Goal: Transaction & Acquisition: Purchase product/service

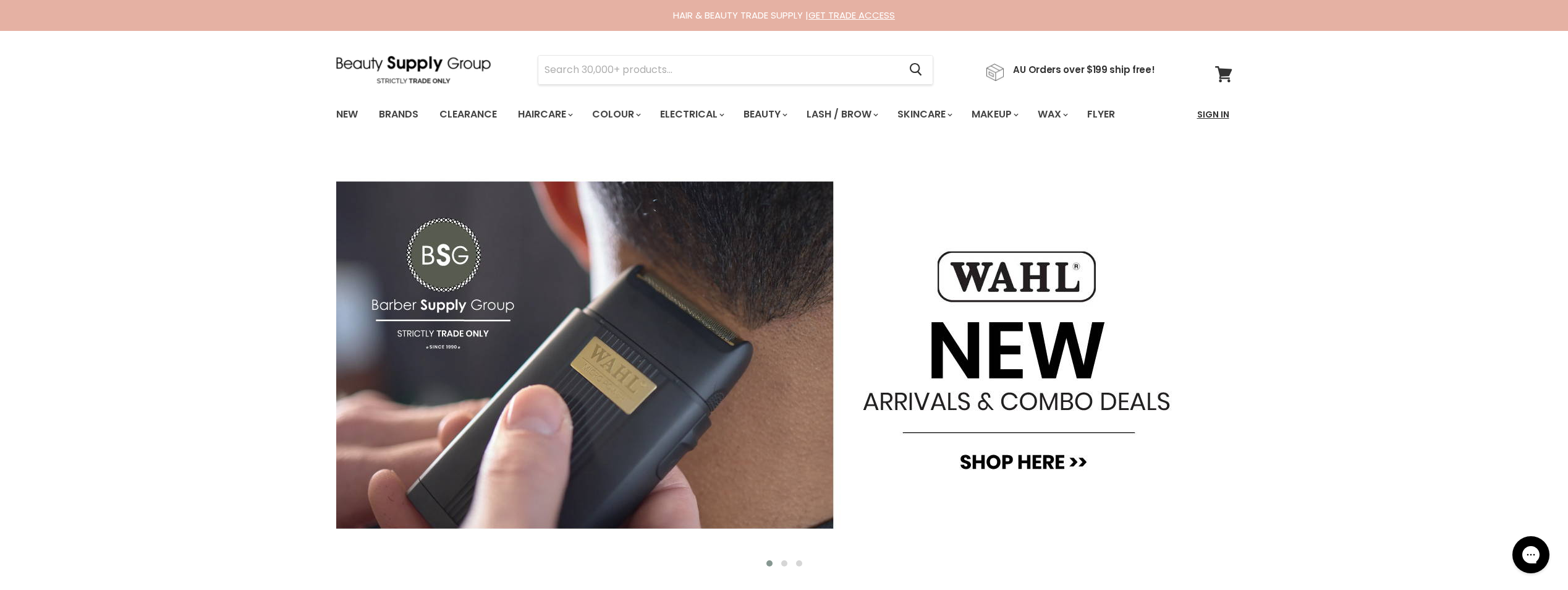
click at [1207, 116] on link "Sign In" at bounding box center [1213, 114] width 47 height 26
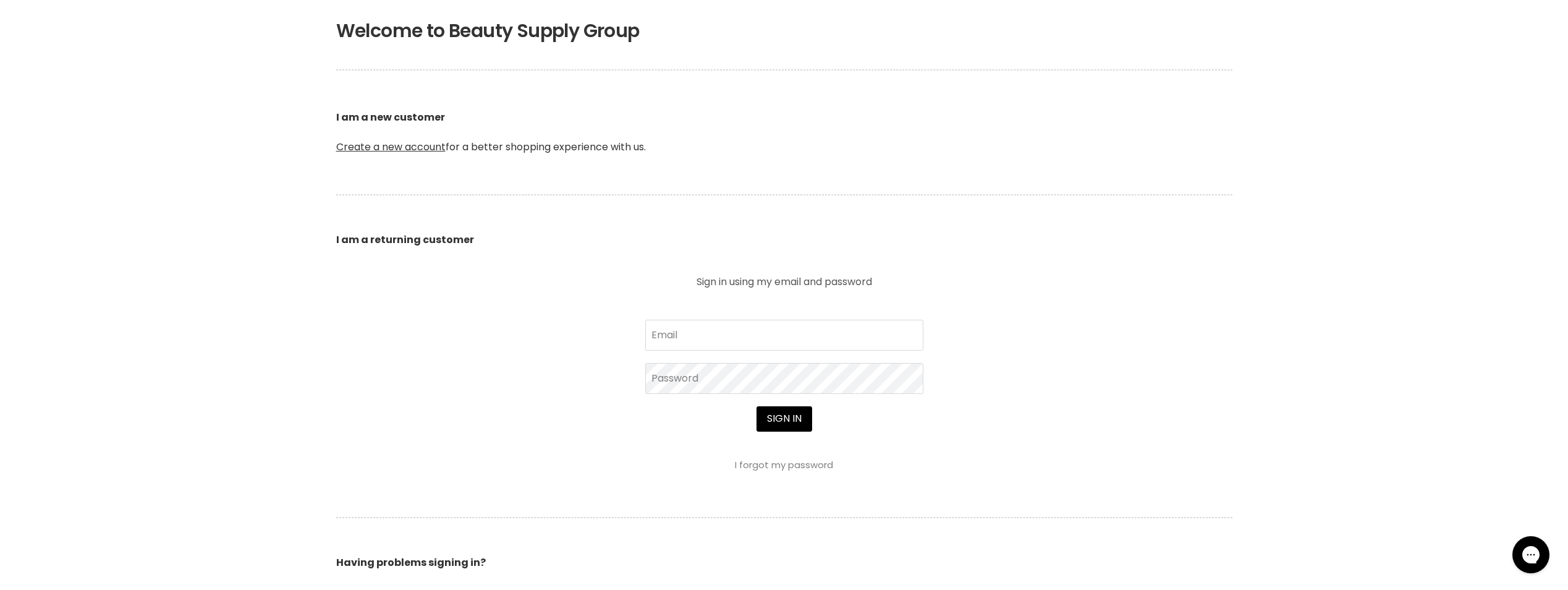
scroll to position [371, 0]
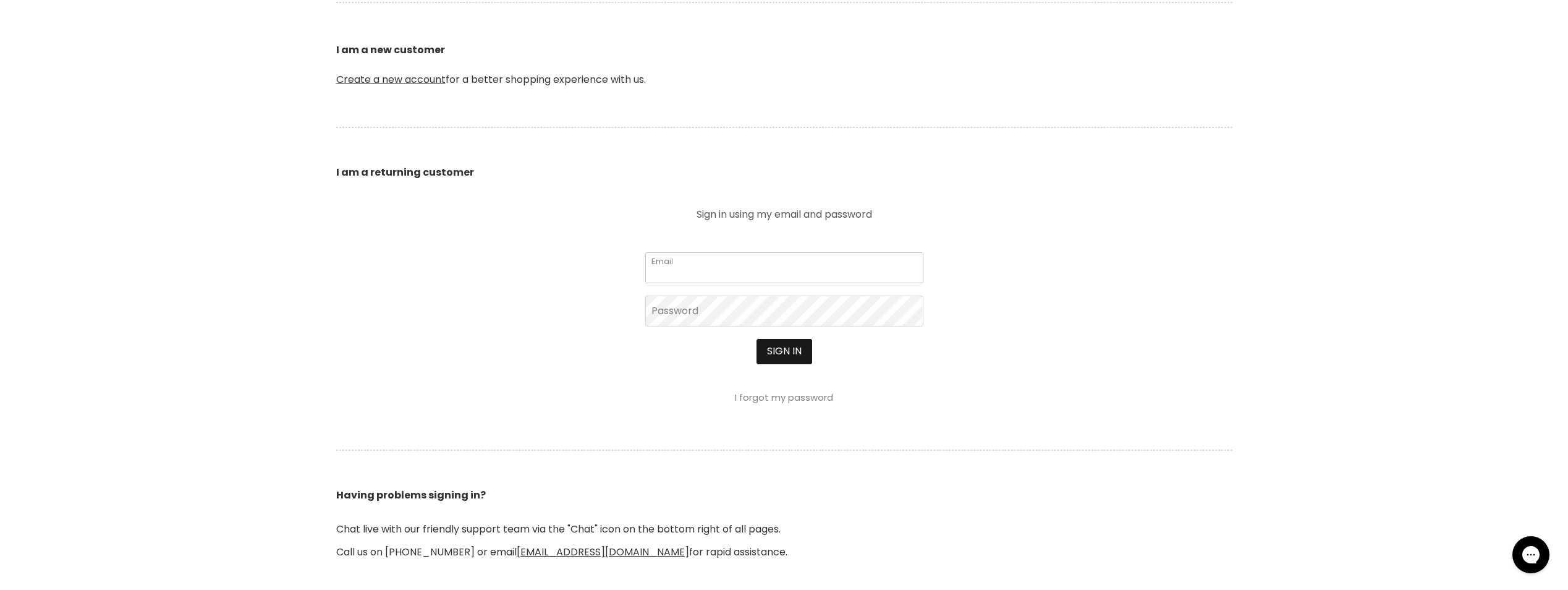
type input "[PERSON_NAME][EMAIL_ADDRESS][DATE][DOMAIN_NAME]"
click at [776, 350] on button "Sign in" at bounding box center [784, 351] width 56 height 25
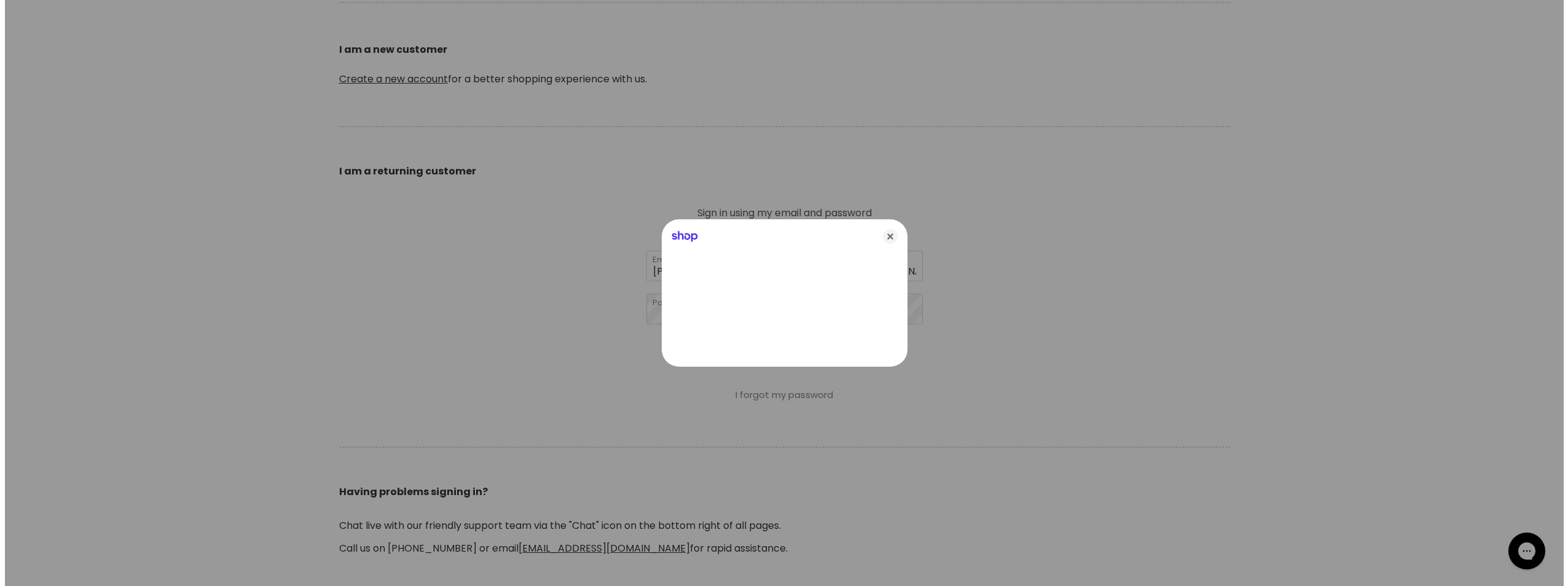
scroll to position [369, 0]
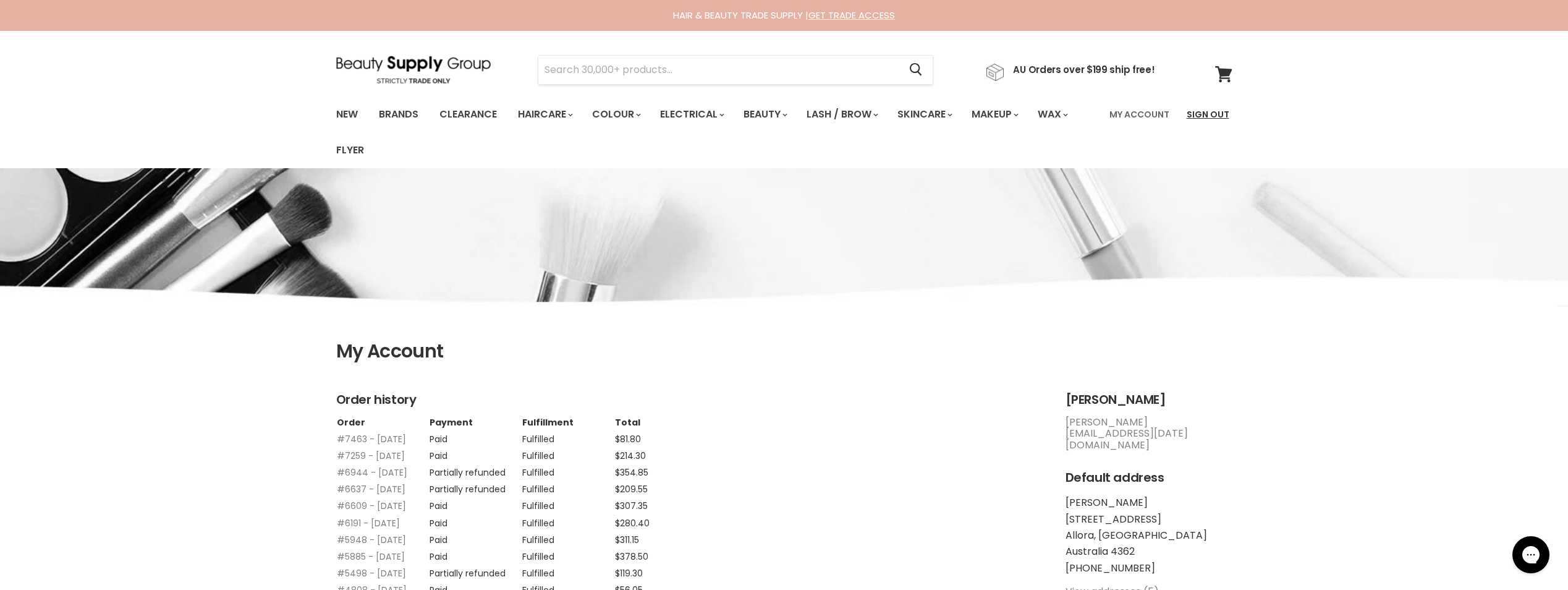
click at [1198, 110] on link "Sign Out" at bounding box center [1207, 114] width 57 height 26
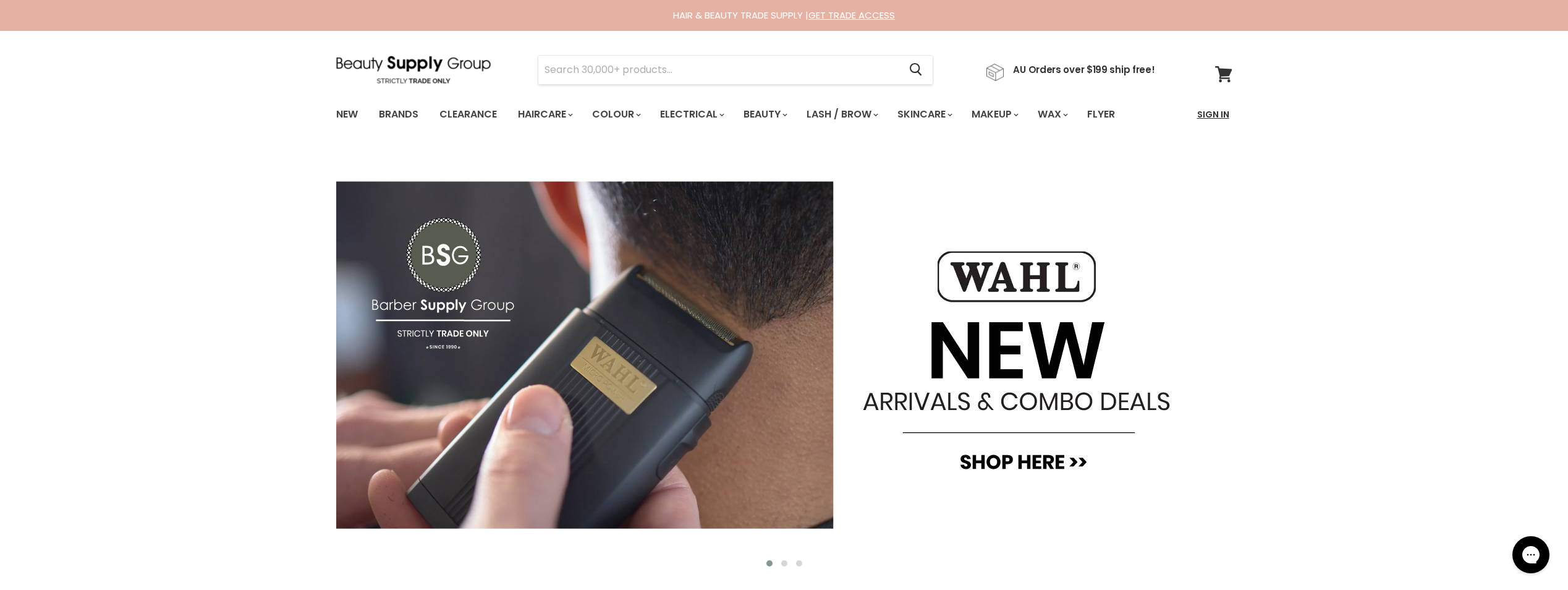
click at [1216, 117] on link "Sign In" at bounding box center [1213, 114] width 47 height 26
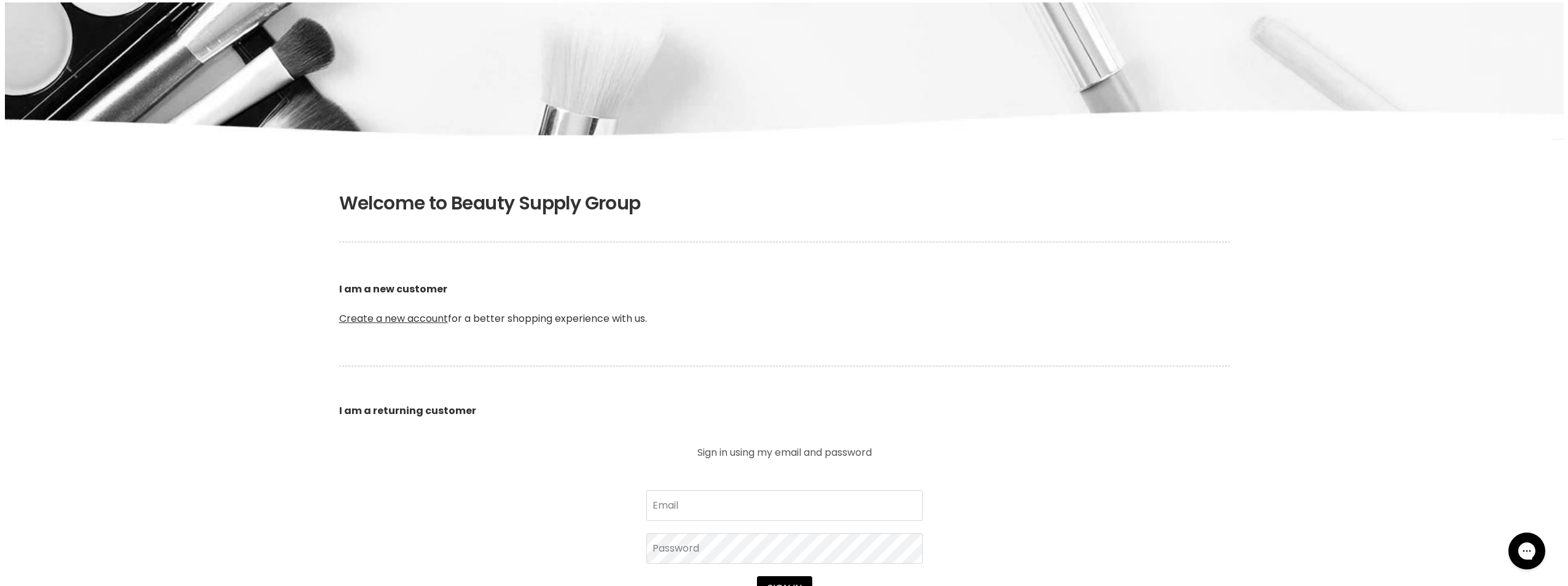
scroll to position [184, 0]
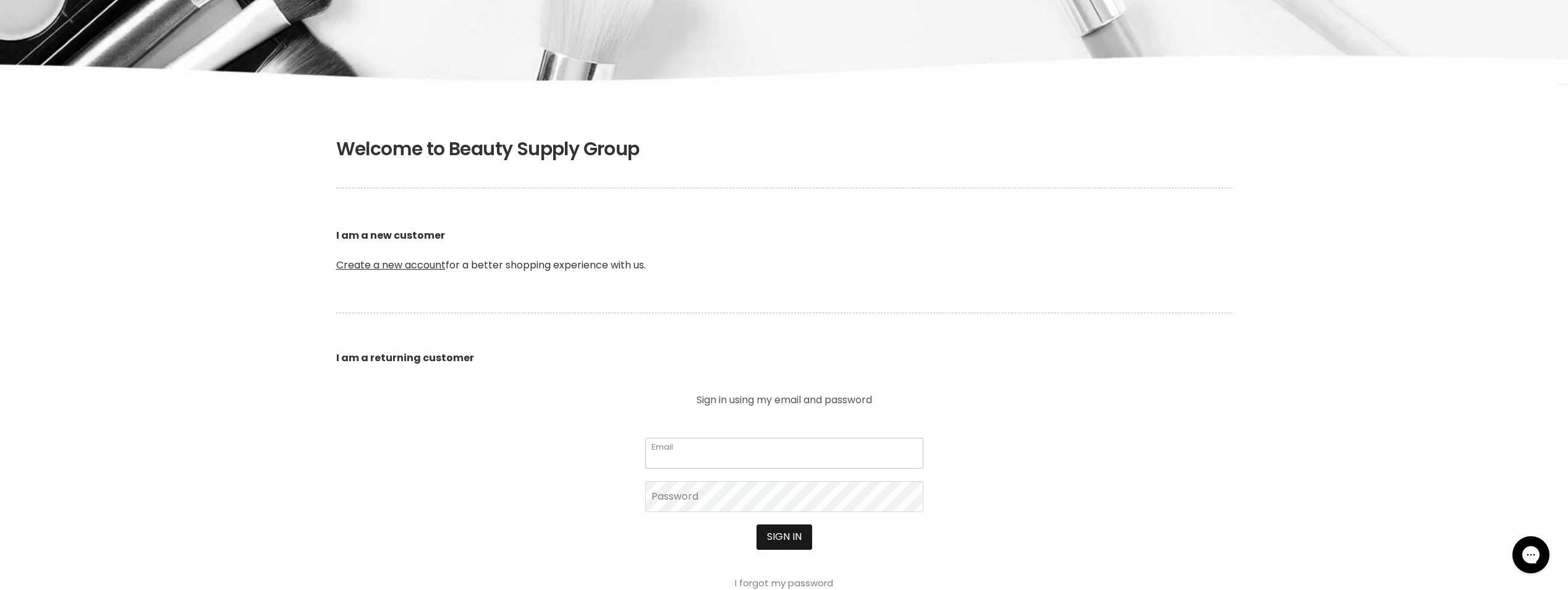
type input "[PERSON_NAME][EMAIL_ADDRESS][DATE][DOMAIN_NAME]"
click at [795, 538] on button "Sign in" at bounding box center [784, 536] width 56 height 25
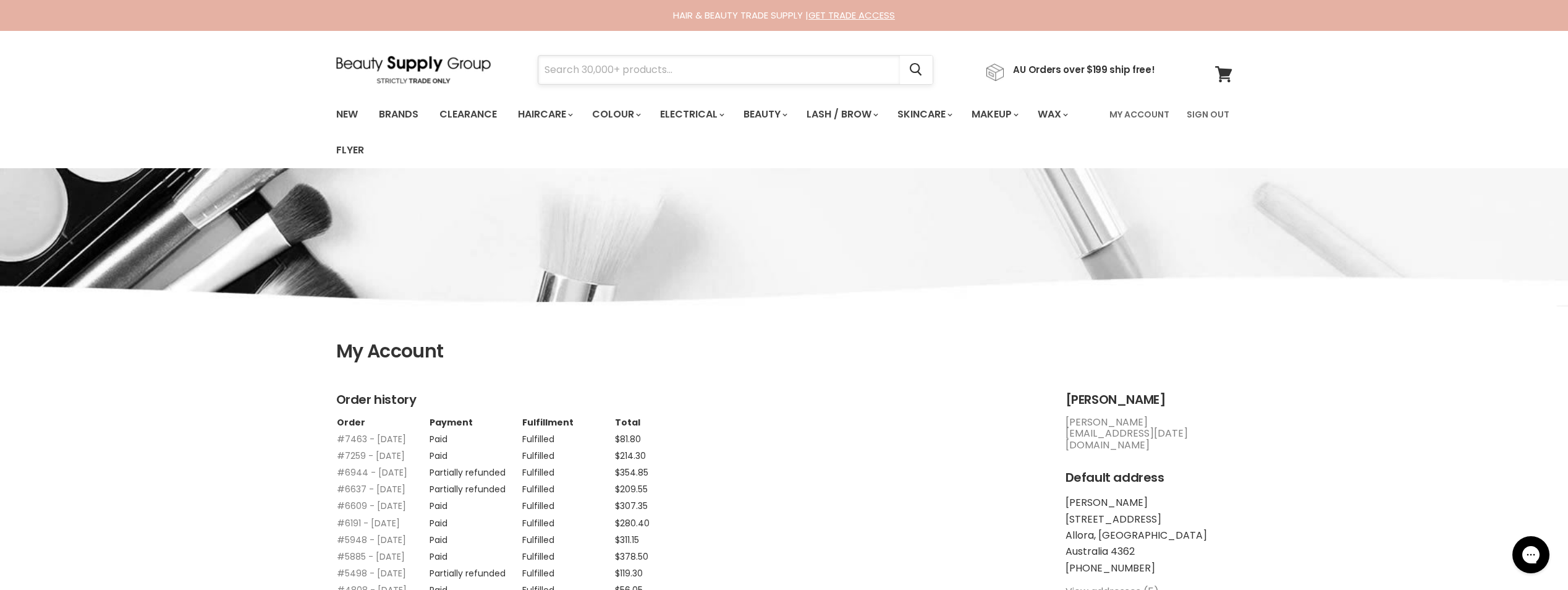
click at [656, 81] on input "Search" at bounding box center [719, 70] width 361 height 28
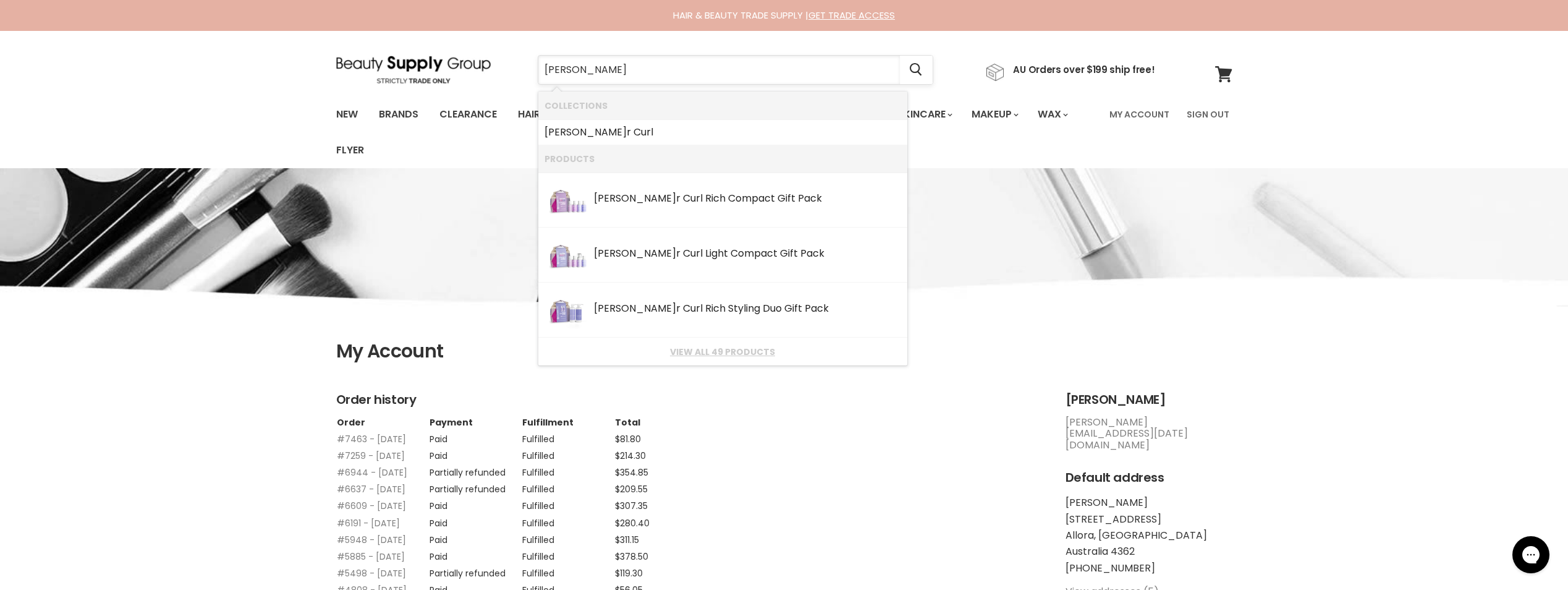
type input "Clever Curl"
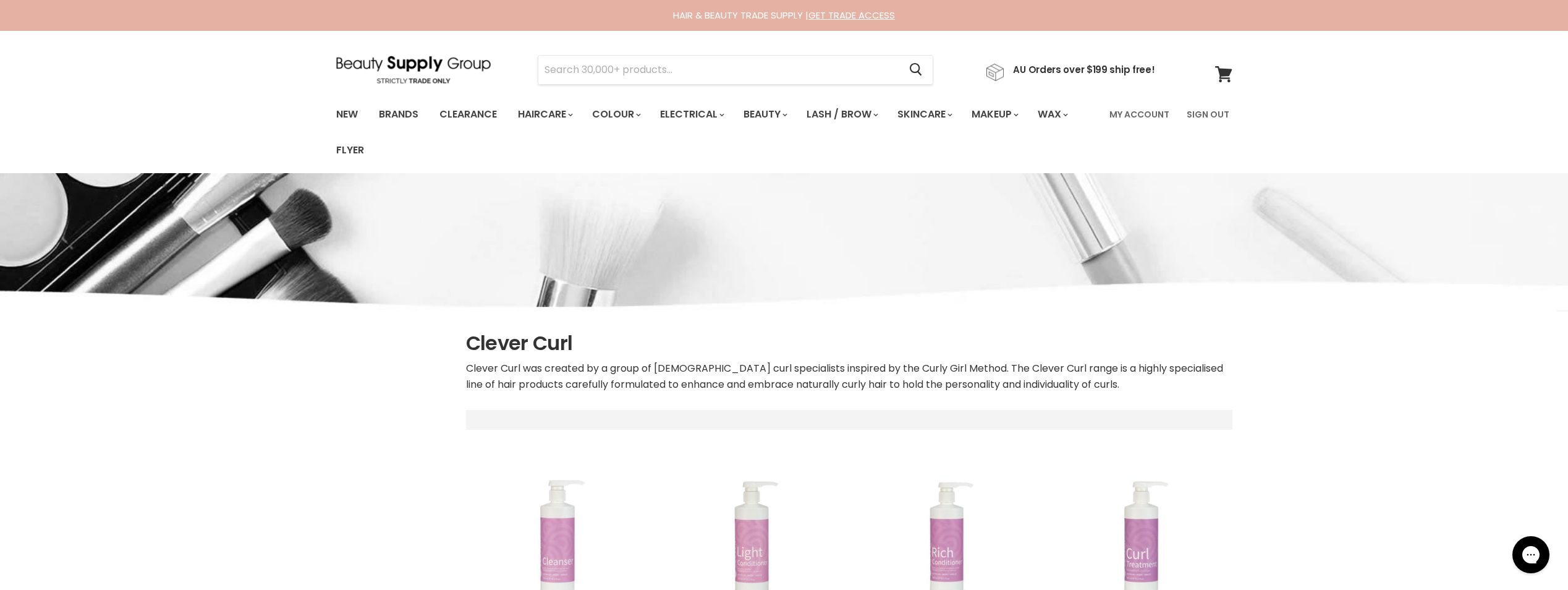
select select "manual"
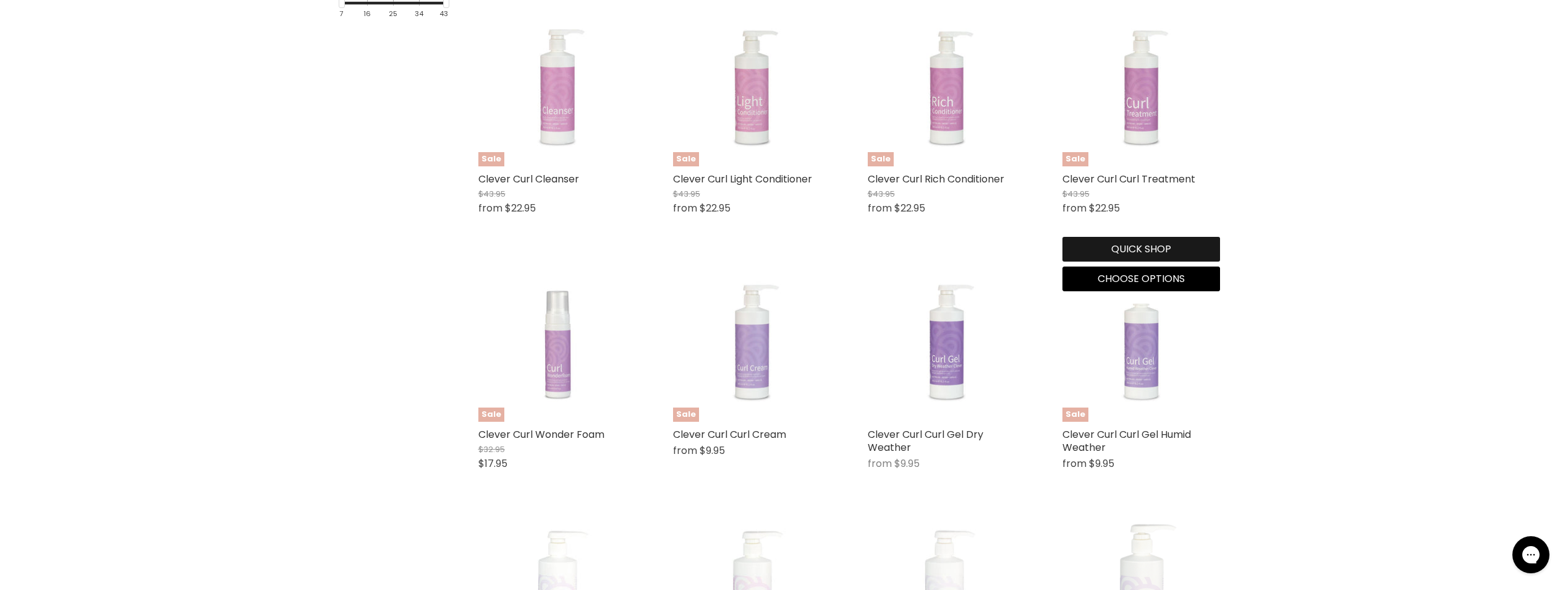
scroll to position [371, 0]
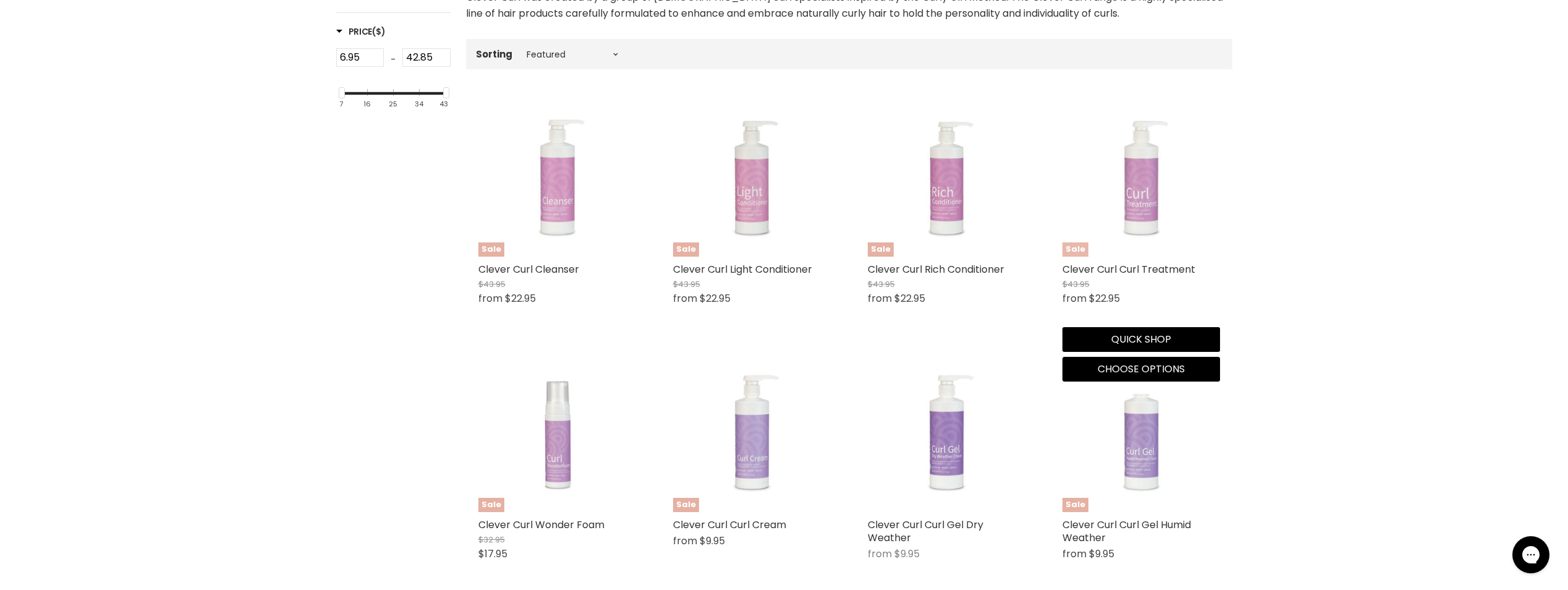
click at [1136, 181] on img "Main content" at bounding box center [1141, 177] width 118 height 158
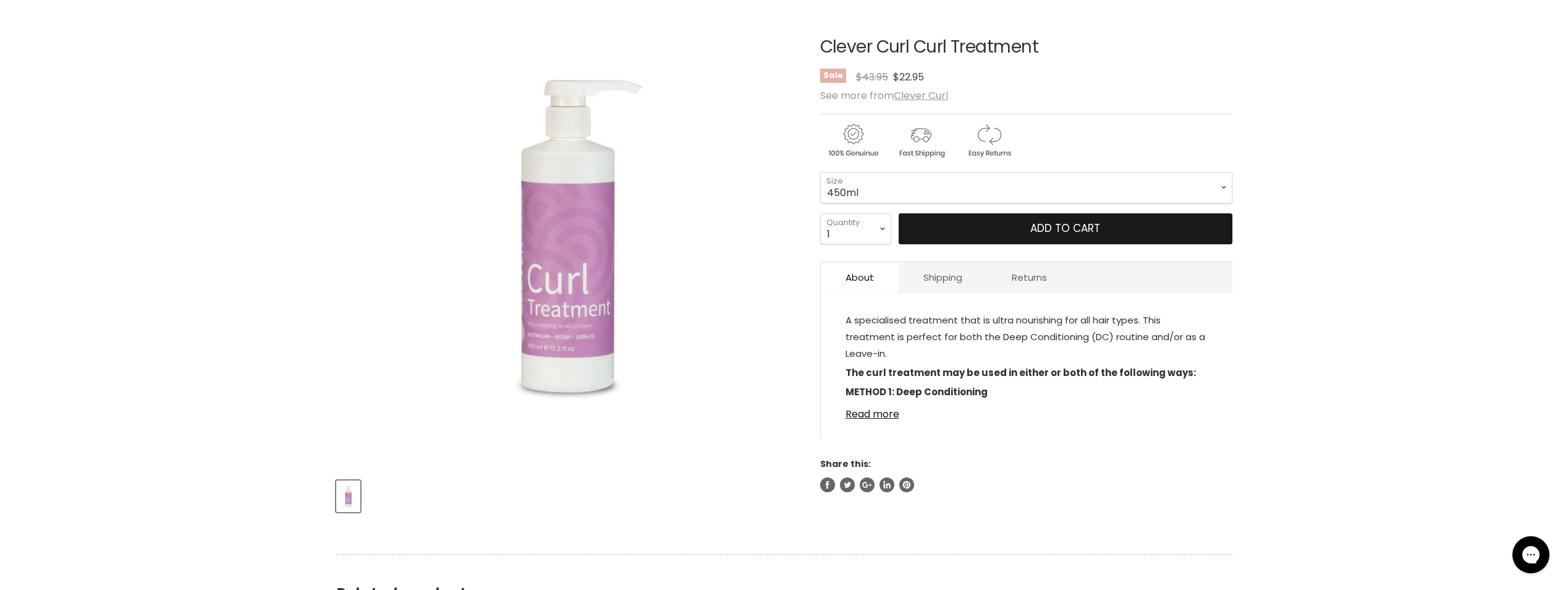
scroll to position [185, 0]
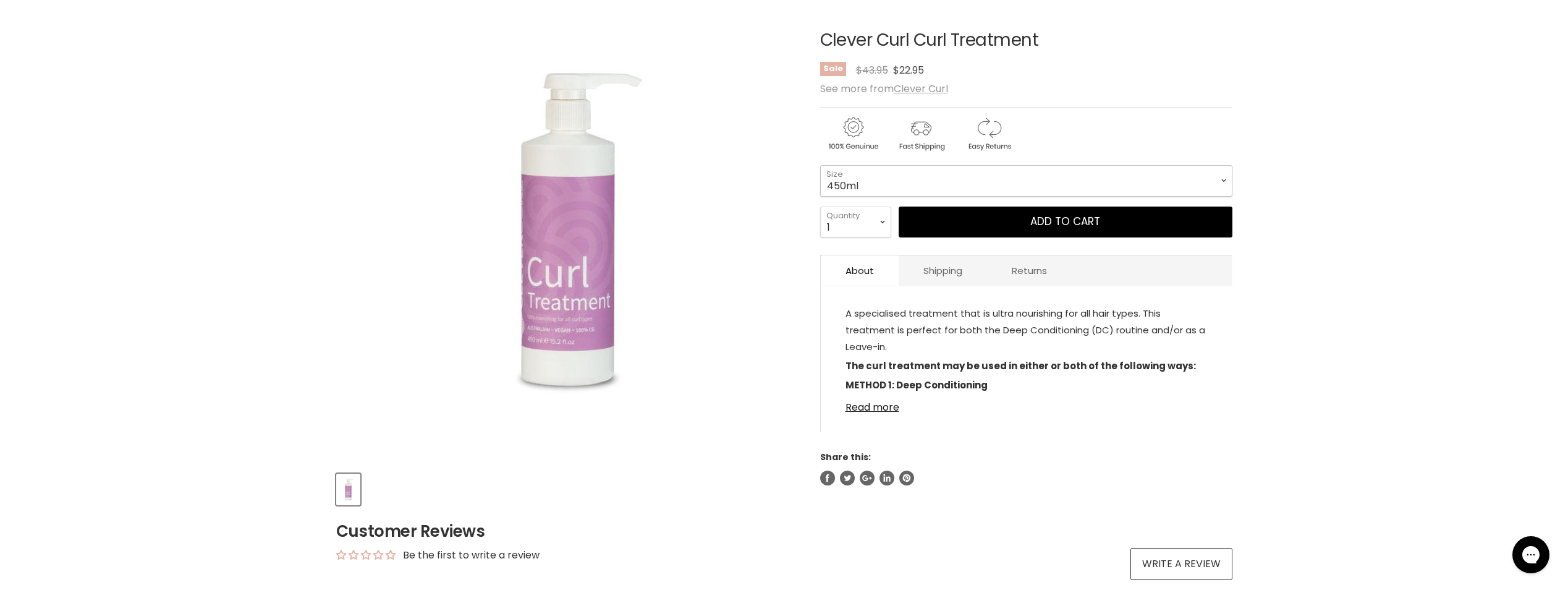
click at [1210, 176] on select "450ml 1L 130ml" at bounding box center [1027, 180] width 412 height 31
click at [821, 165] on select "450ml 1L 130ml" at bounding box center [1027, 180] width 412 height 31
click at [1159, 176] on select "450ml 1L 130ml" at bounding box center [1027, 180] width 412 height 31
click at [821, 165] on select "450ml 1L 130ml" at bounding box center [1027, 180] width 412 height 31
click at [1210, 185] on select "450ml 1L 130ml" at bounding box center [1027, 180] width 412 height 31
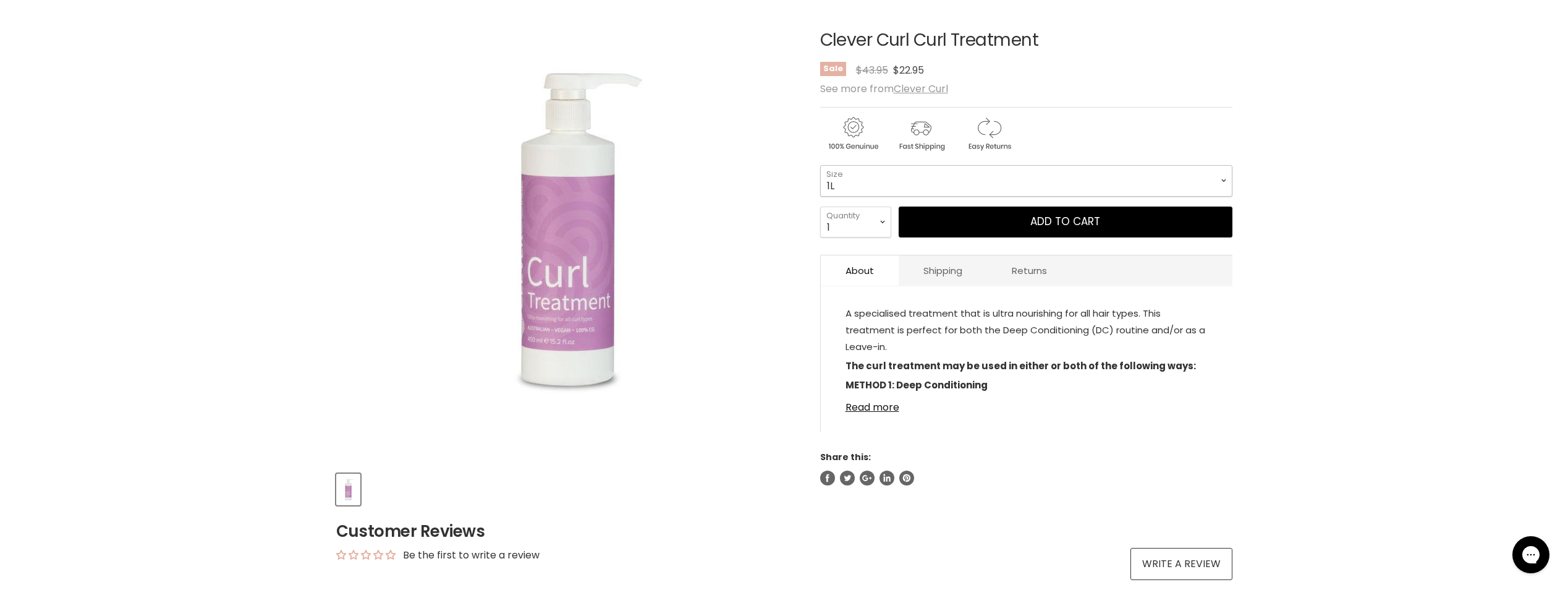
click at [821, 165] on select "450ml 1L 130ml" at bounding box center [1027, 180] width 412 height 31
select select "1L"
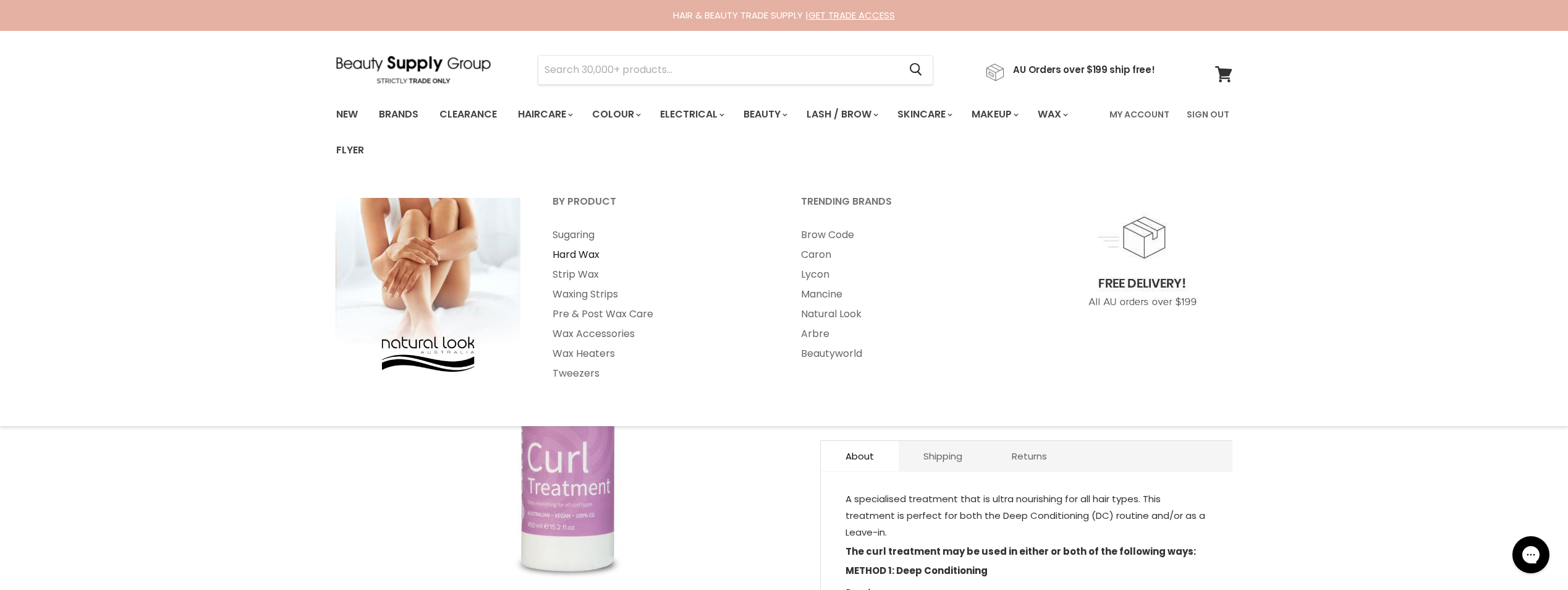
click at [583, 254] on link "Hard Wax" at bounding box center [659, 255] width 246 height 19
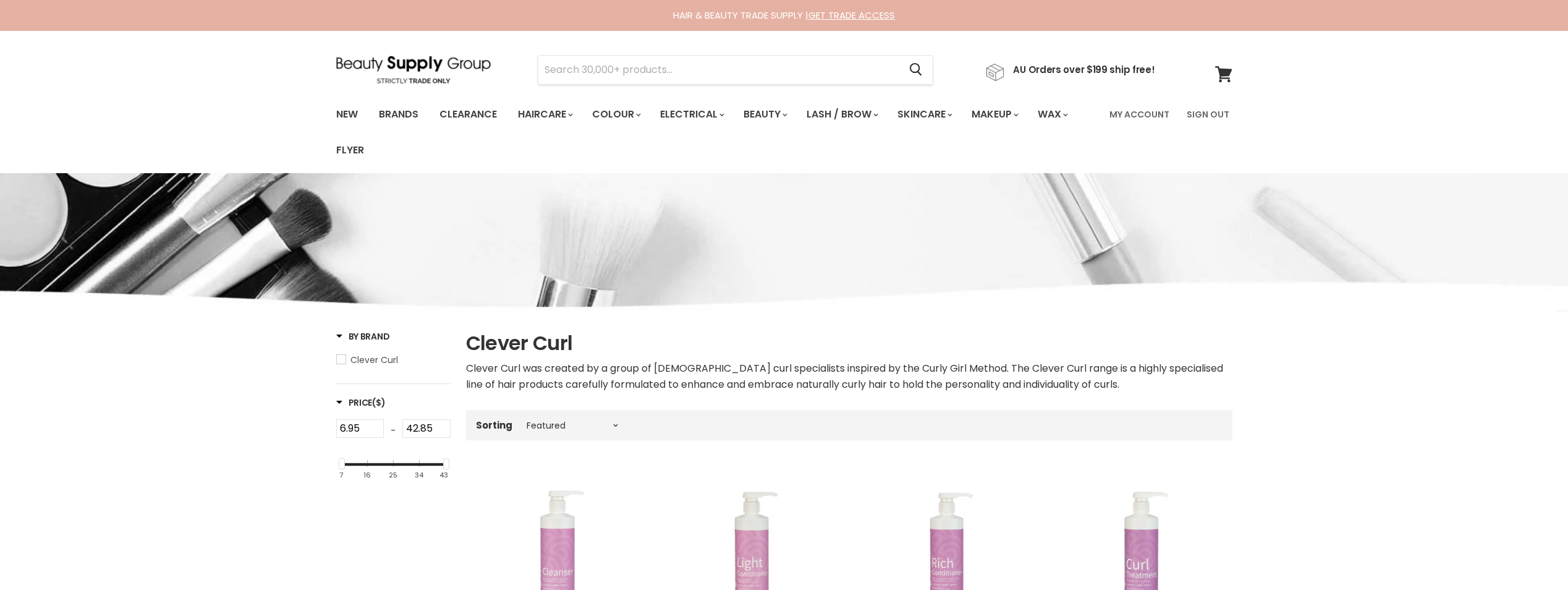
select select "manual"
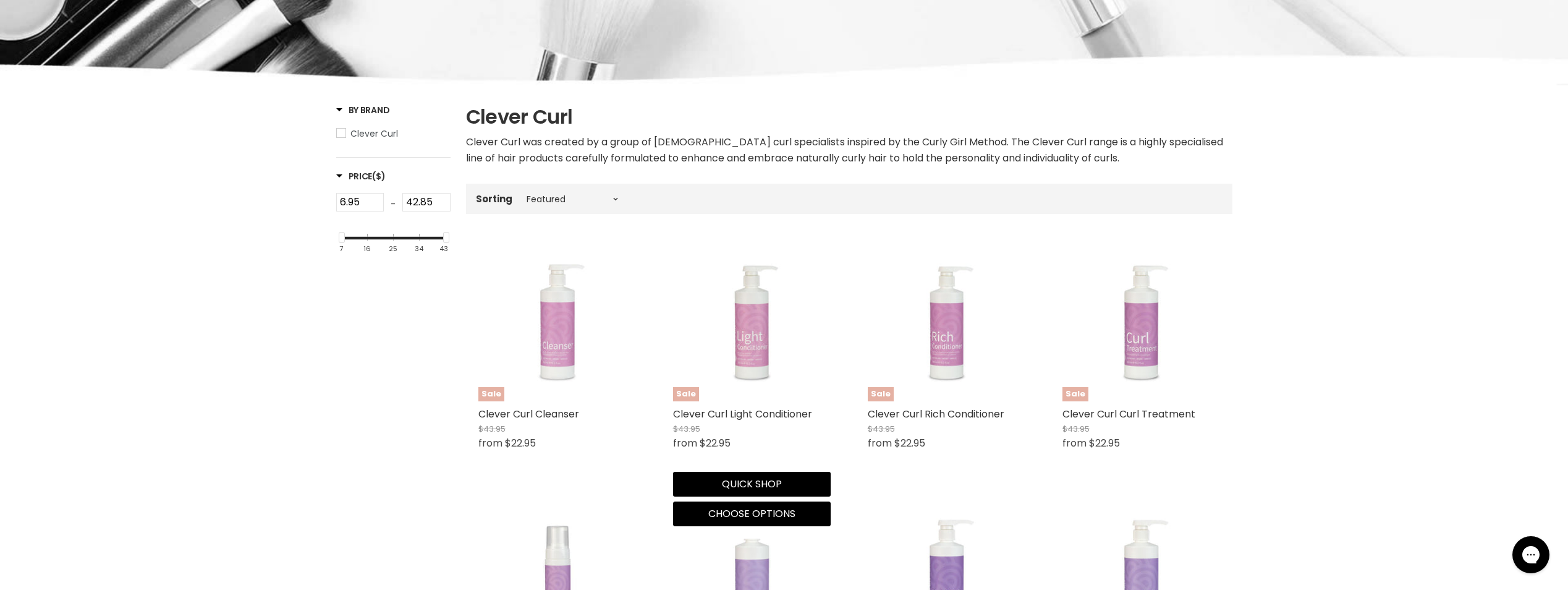
scroll to position [247, 0]
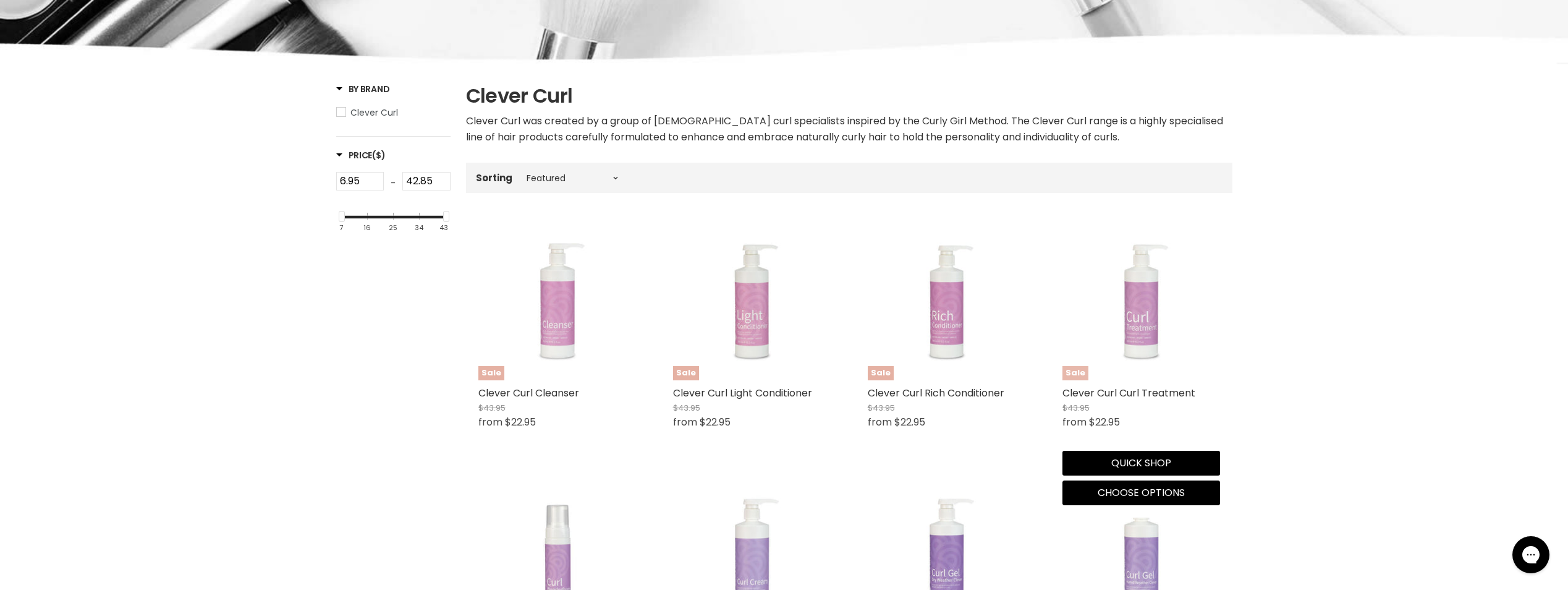
click at [1147, 312] on img "Main content" at bounding box center [1141, 301] width 118 height 158
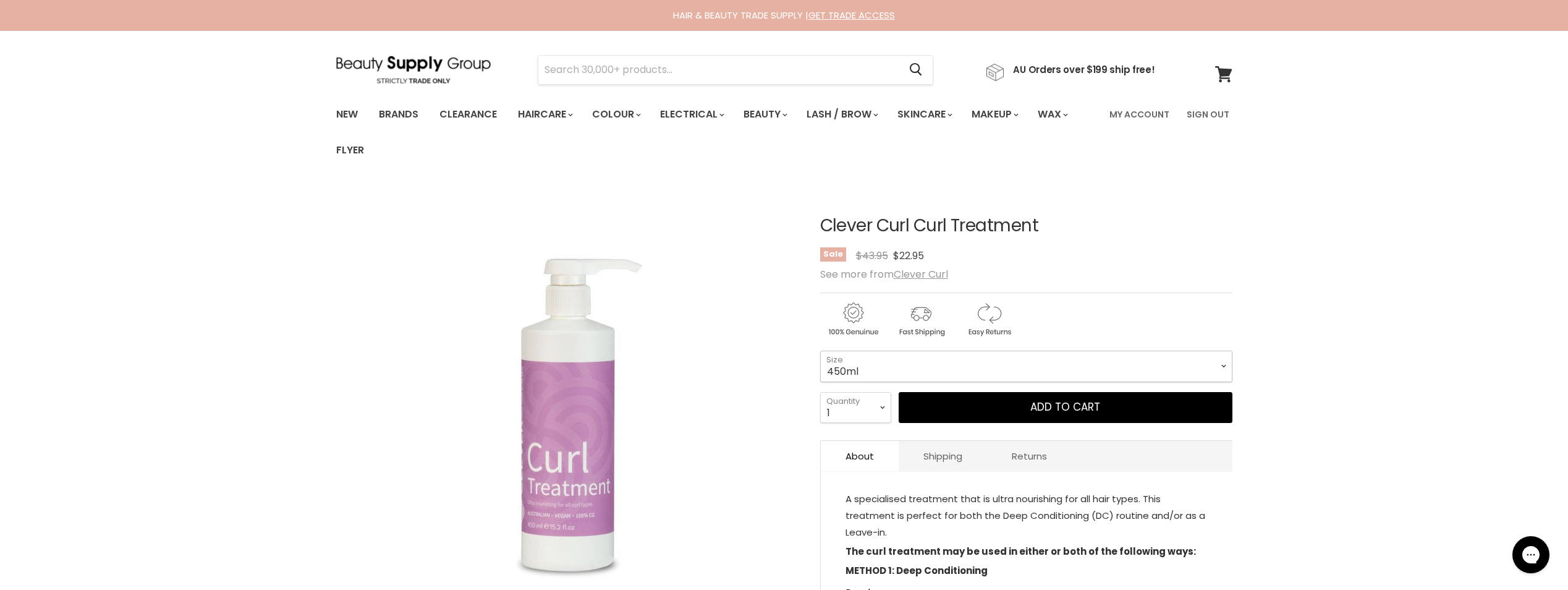
click at [1164, 365] on select "450ml 1L 130ml" at bounding box center [1027, 365] width 412 height 31
click at [821, 350] on select "450ml 1L 130ml" at bounding box center [1027, 365] width 412 height 31
select select "1L"
click at [1074, 412] on button "Add to cart" at bounding box center [1065, 407] width 334 height 31
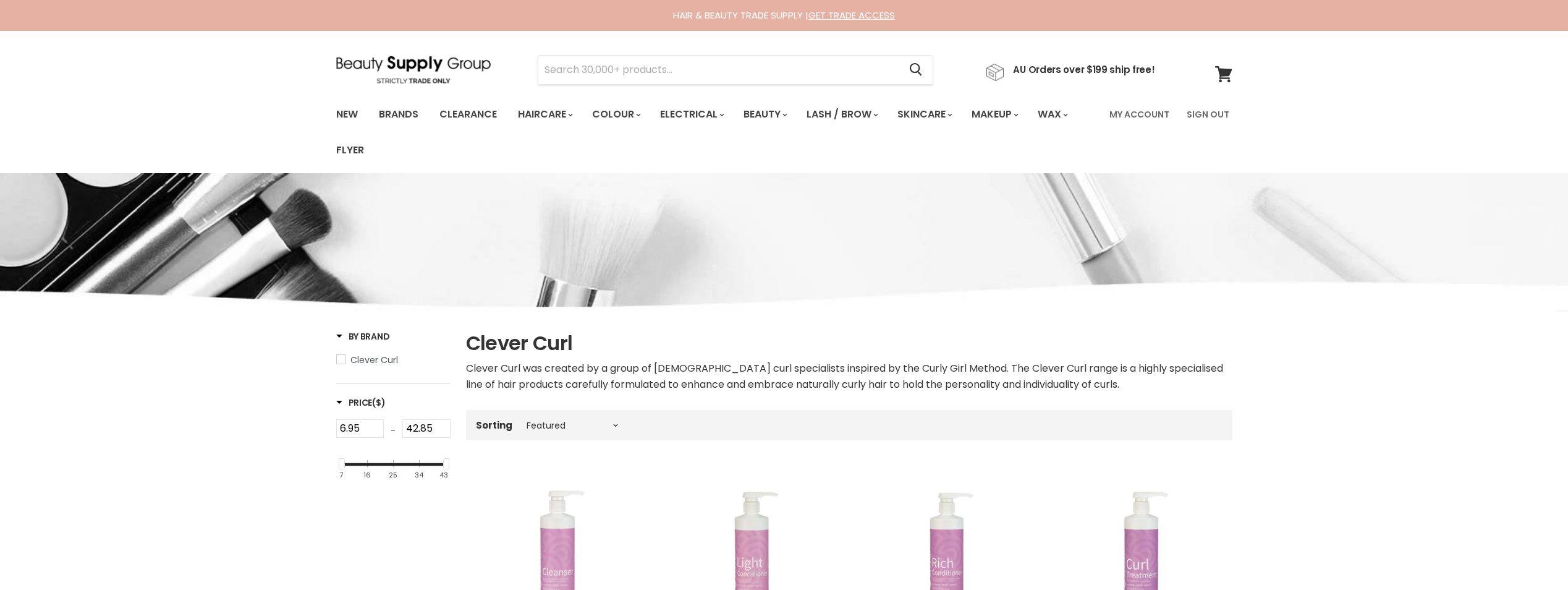
select select "manual"
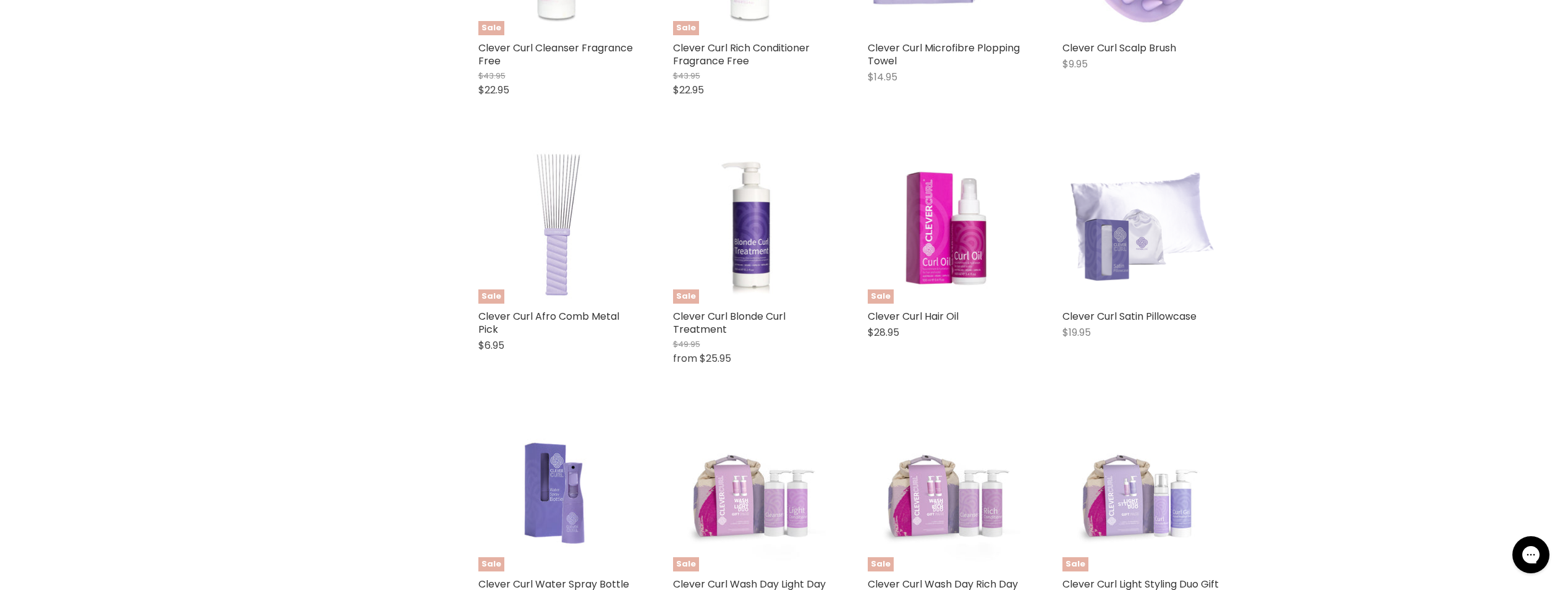
scroll to position [1385, 0]
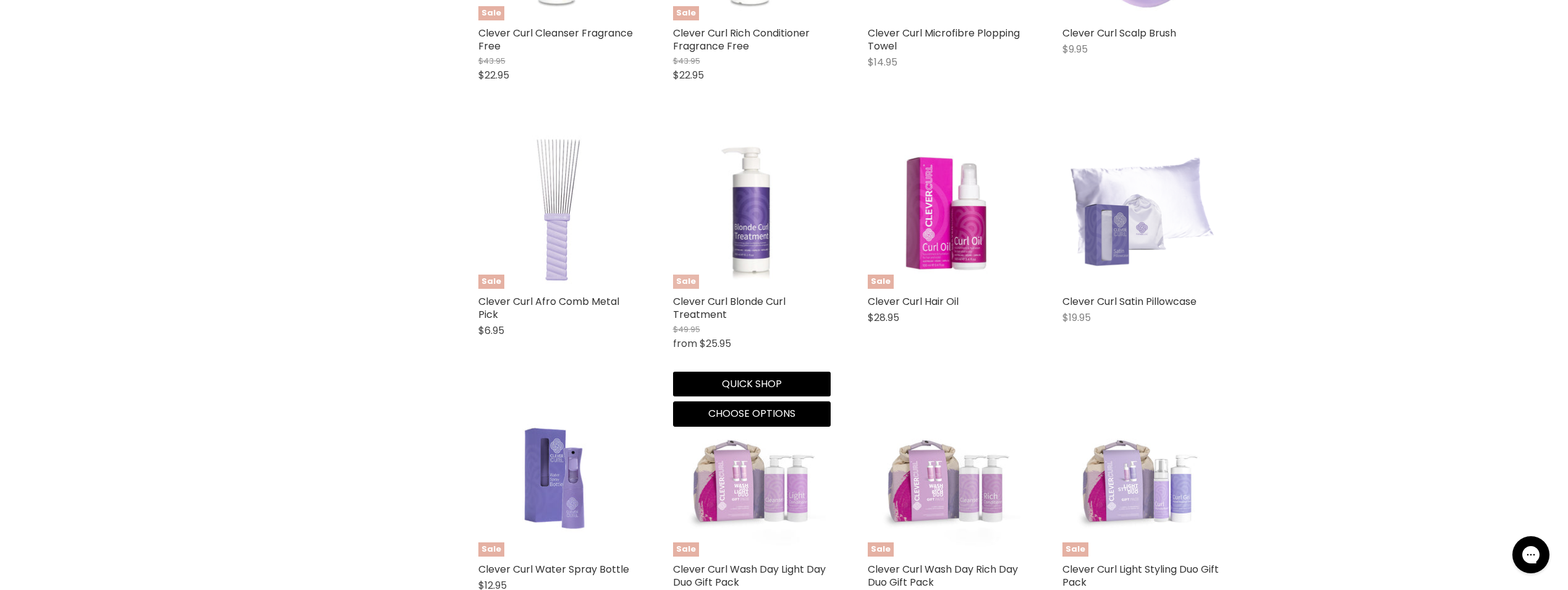
click at [745, 216] on img "Main content" at bounding box center [751, 209] width 105 height 158
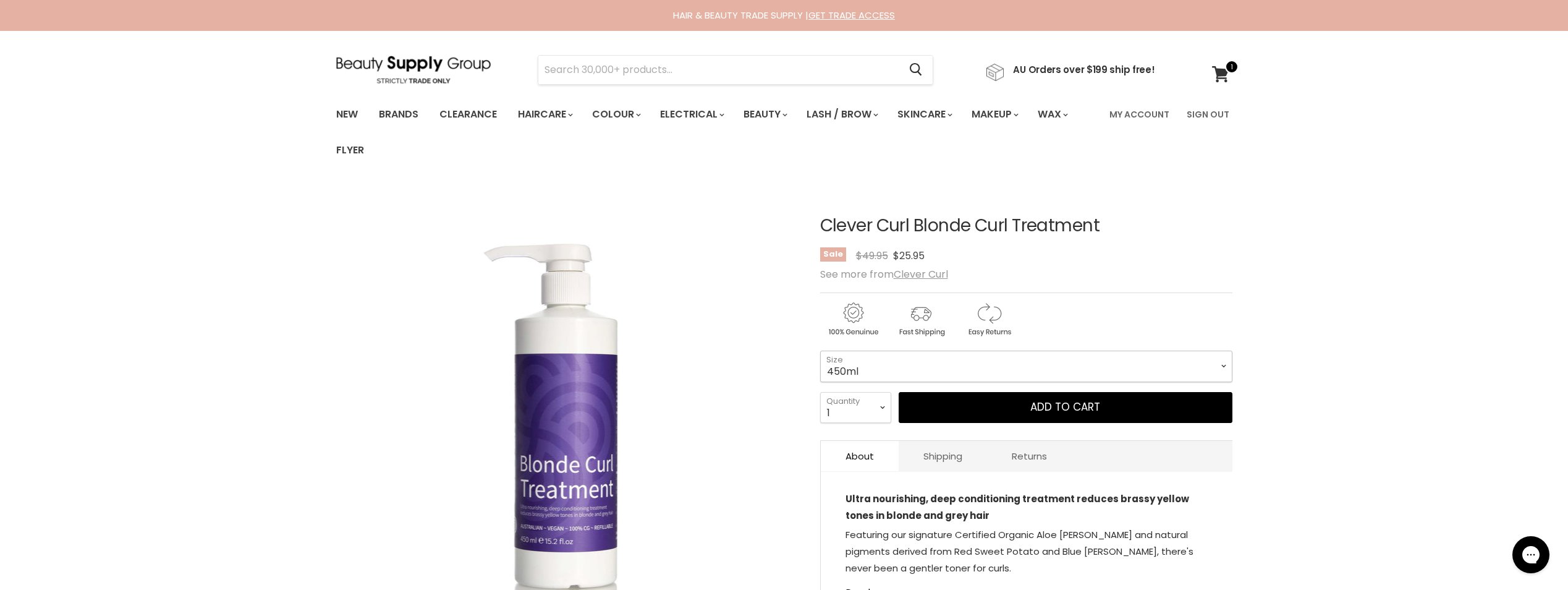
click at [1065, 363] on select "450ml 1L 130ml" at bounding box center [1027, 365] width 412 height 31
click at [821, 350] on select "450ml 1L 130ml" at bounding box center [1027, 365] width 412 height 31
click at [1034, 368] on select "450ml 1L 130ml" at bounding box center [1027, 365] width 412 height 31
click at [821, 350] on select "450ml 1L 130ml" at bounding box center [1027, 365] width 412 height 31
click at [964, 350] on div "Clever Curl Blonde Curl Treatment No reviews Sale Original Price $42.95 Current…" at bounding box center [1027, 428] width 412 height 485
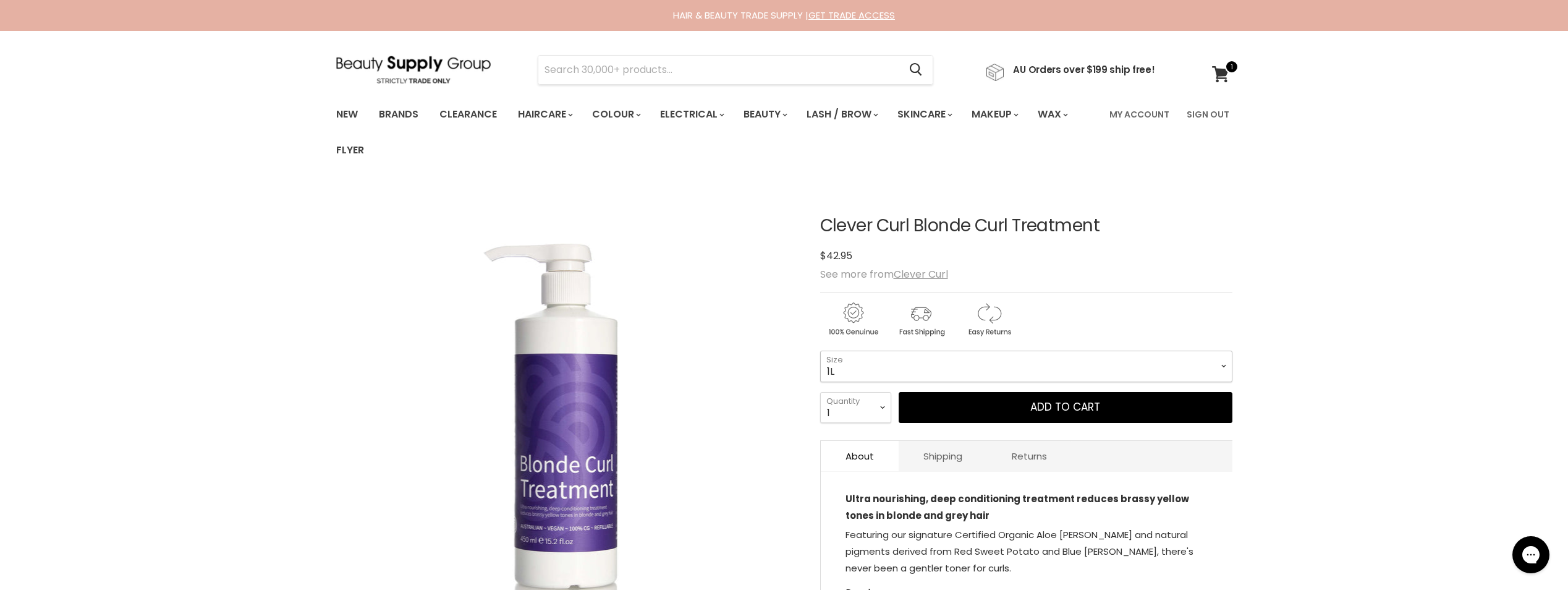
click at [913, 372] on select "450ml 1L 130ml" at bounding box center [1027, 365] width 412 height 31
select select "450ml"
click at [821, 350] on select "450ml 1L 130ml" at bounding box center [1027, 365] width 412 height 31
click at [1019, 406] on button "Add to cart" at bounding box center [1065, 407] width 334 height 31
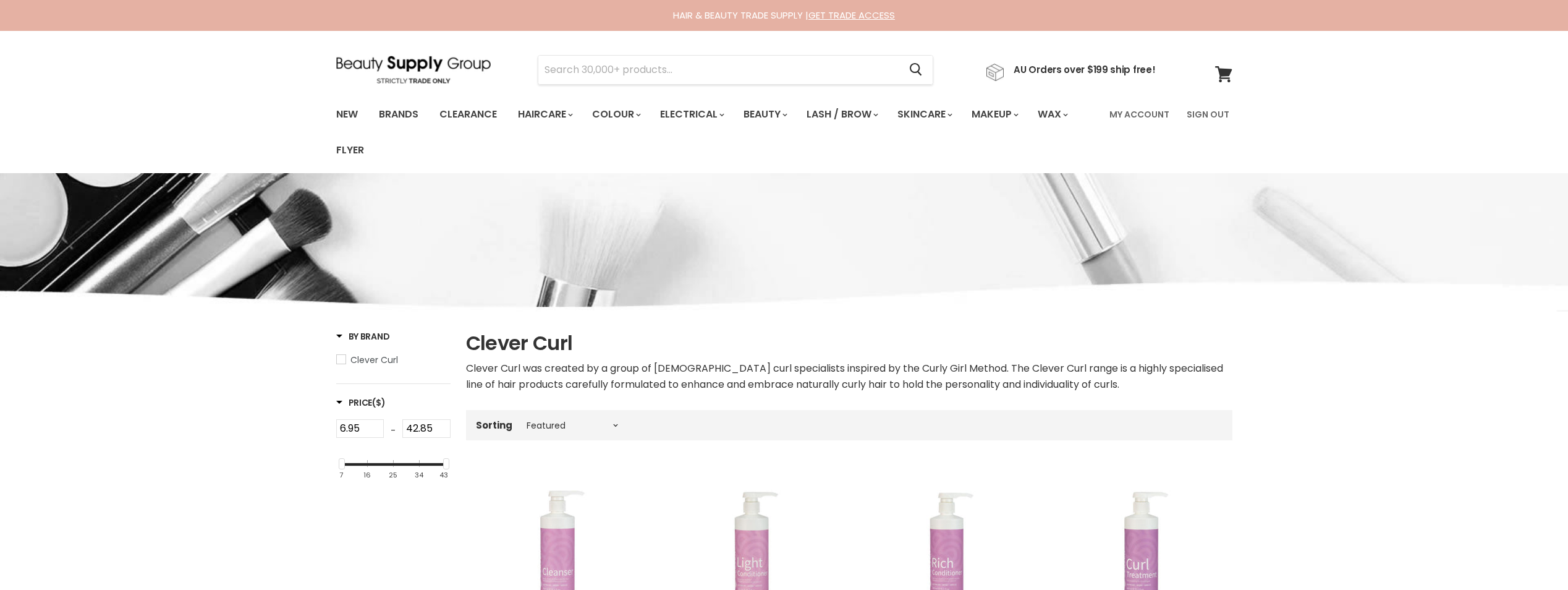
select select "manual"
click at [644, 63] on input "Search" at bounding box center [719, 70] width 361 height 28
type input "foam"
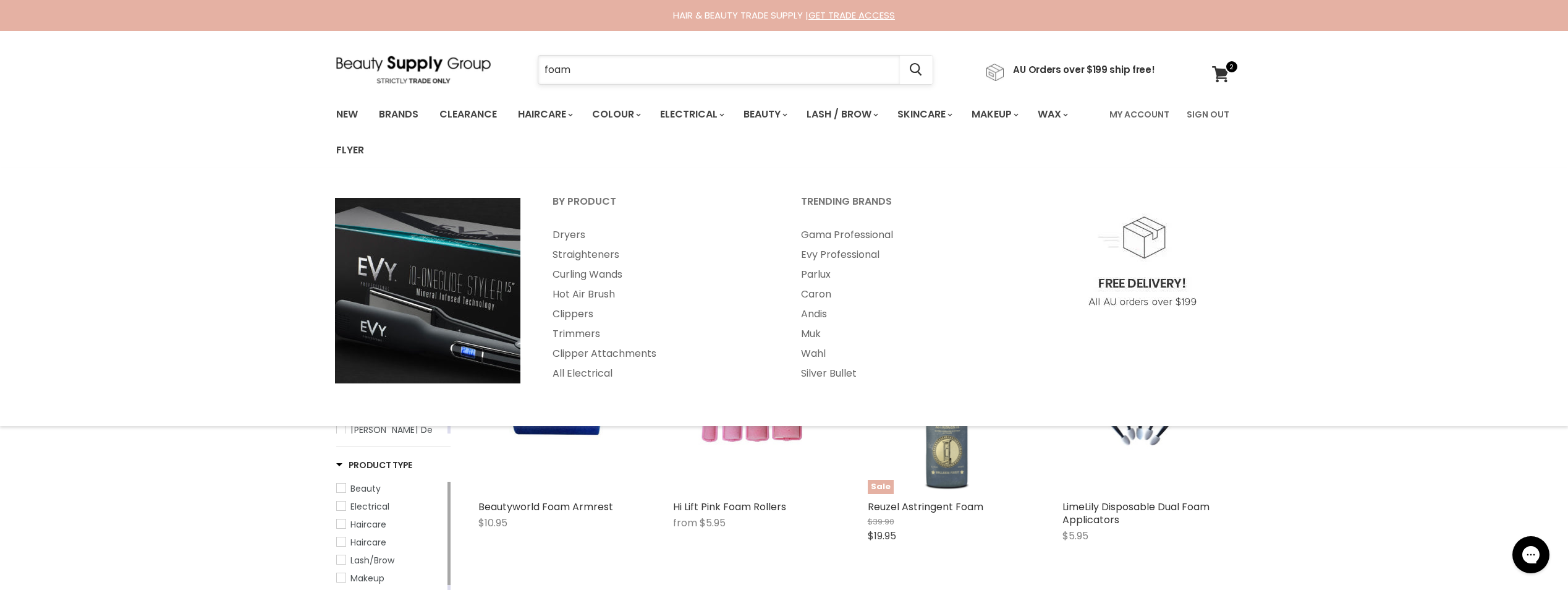
click at [641, 74] on input "foam" at bounding box center [719, 70] width 361 height 28
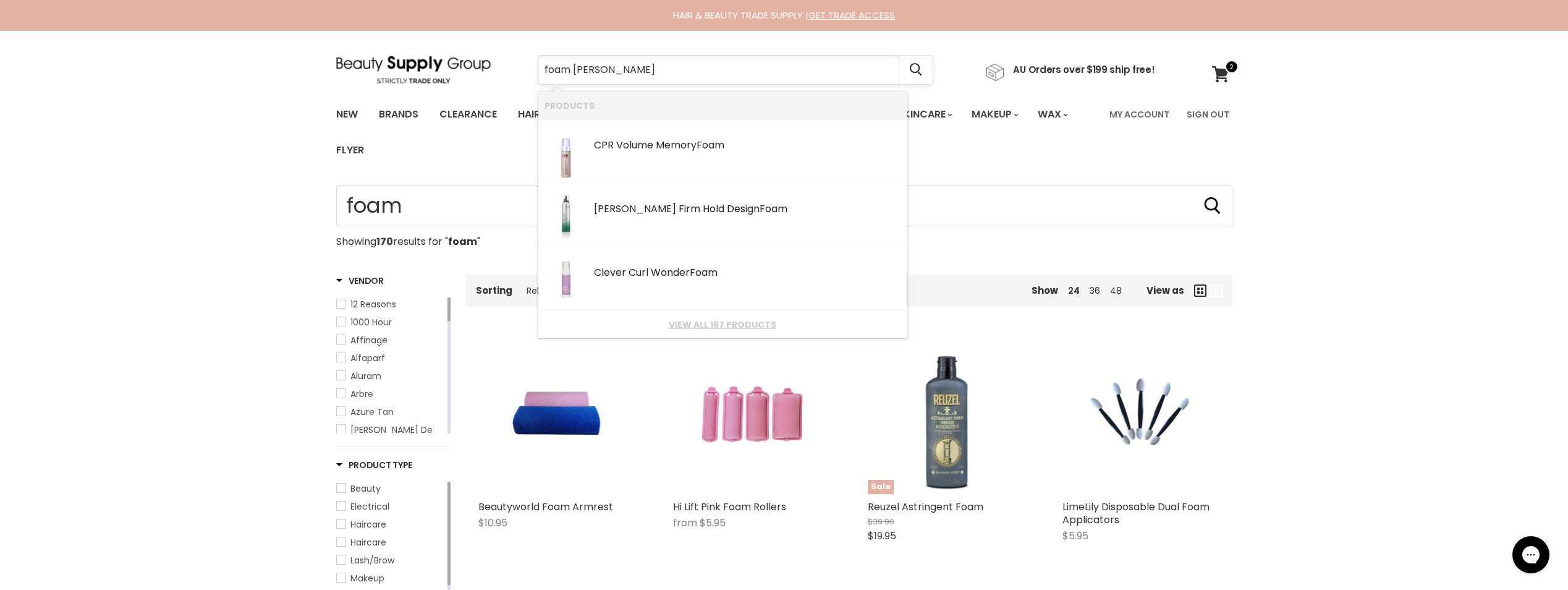
type input "foam clever"
click at [646, 143] on div "Clever Curl Wonder Foam" at bounding box center [747, 146] width 307 height 13
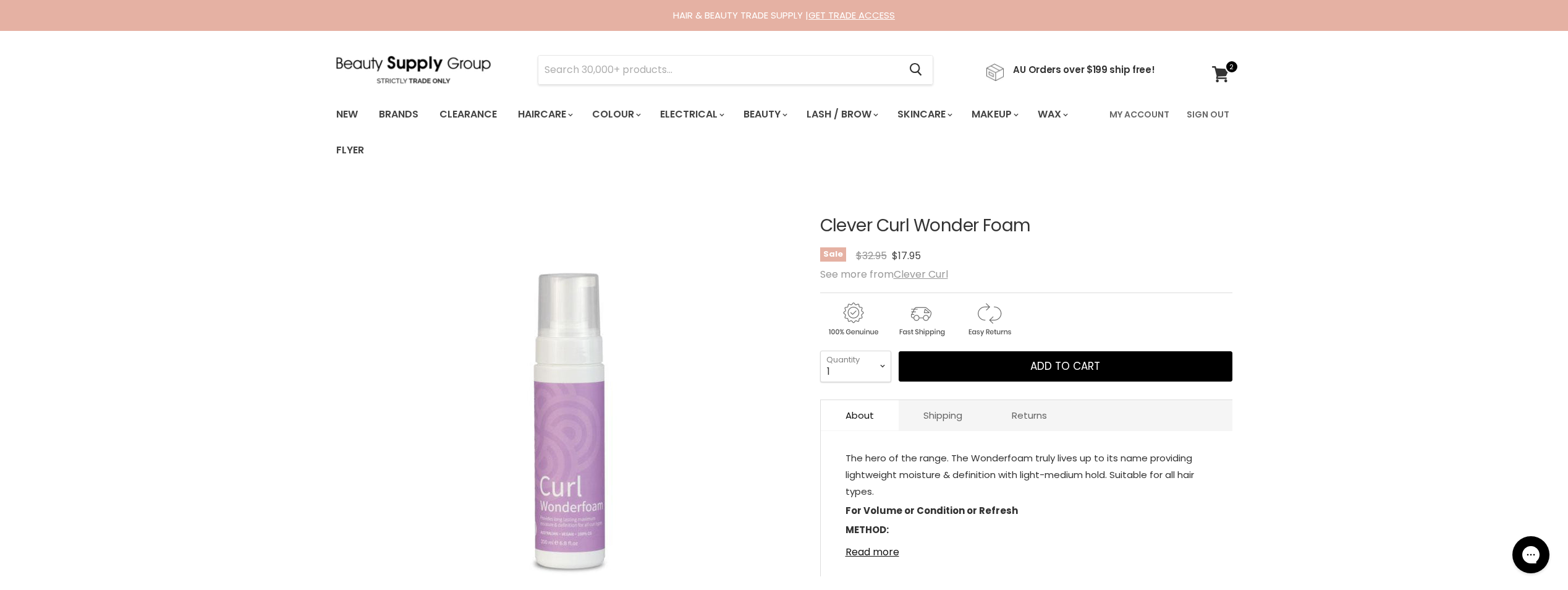
drag, startPoint x: 0, startPoint y: 0, endPoint x: 1426, endPoint y: 318, distance: 1461.0
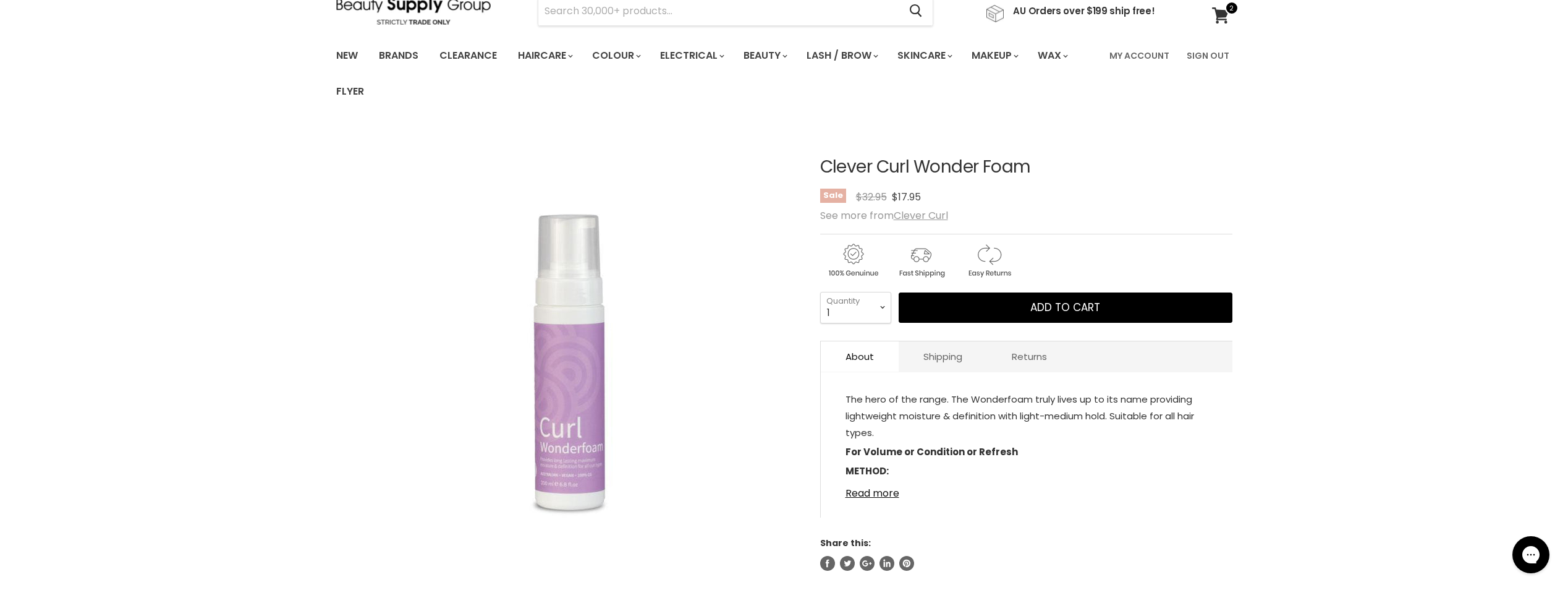
scroll to position [62, 0]
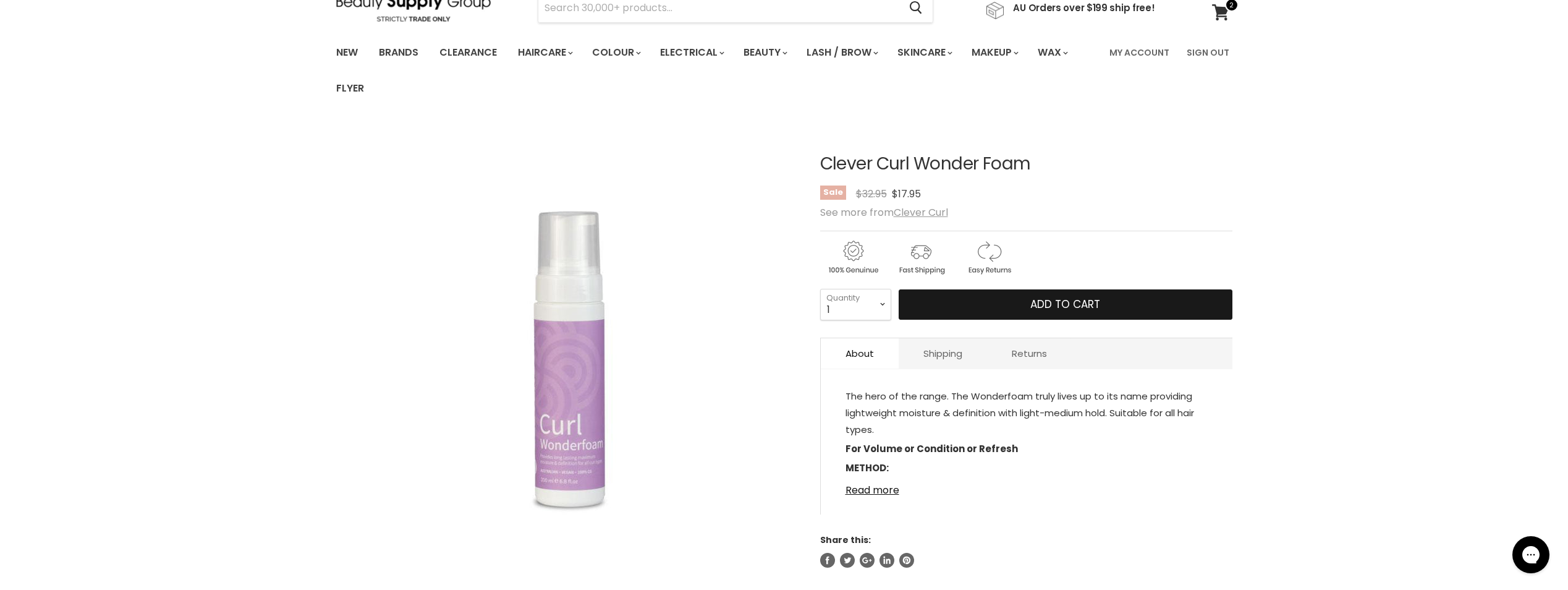
click at [1057, 306] on span "Add to cart" at bounding box center [1065, 304] width 70 height 15
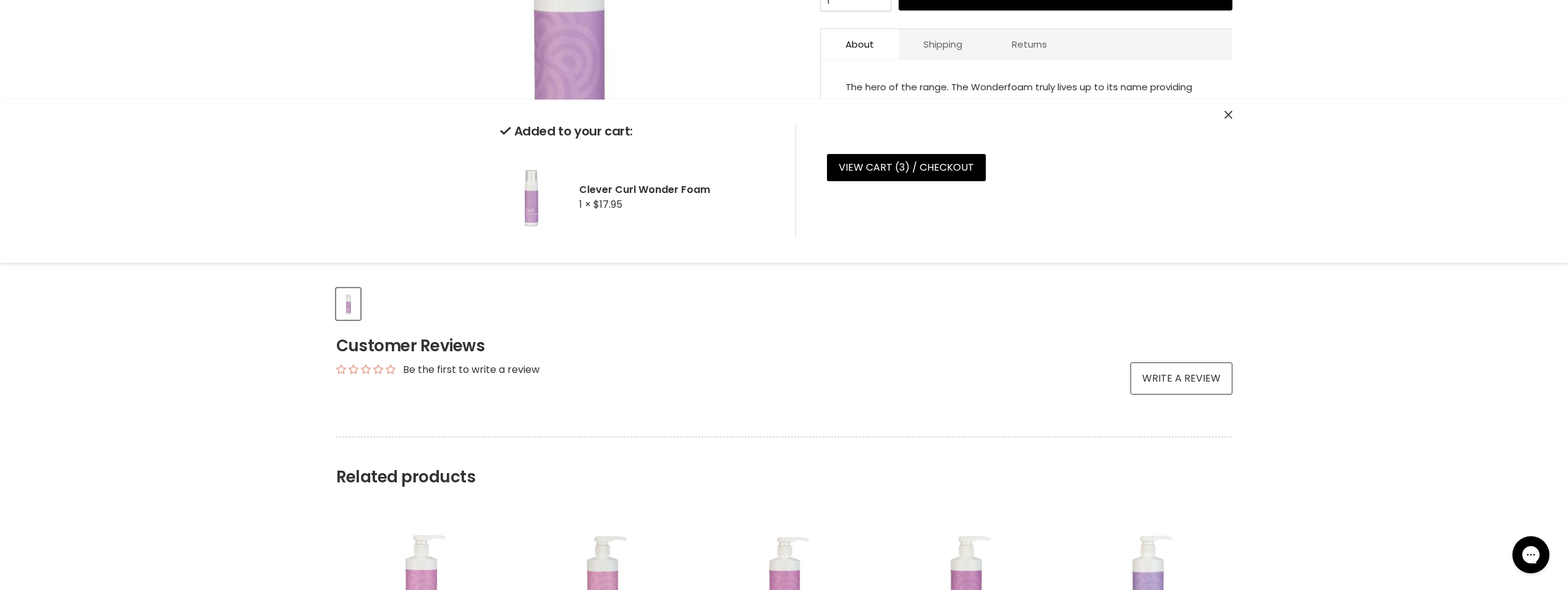
scroll to position [0, 0]
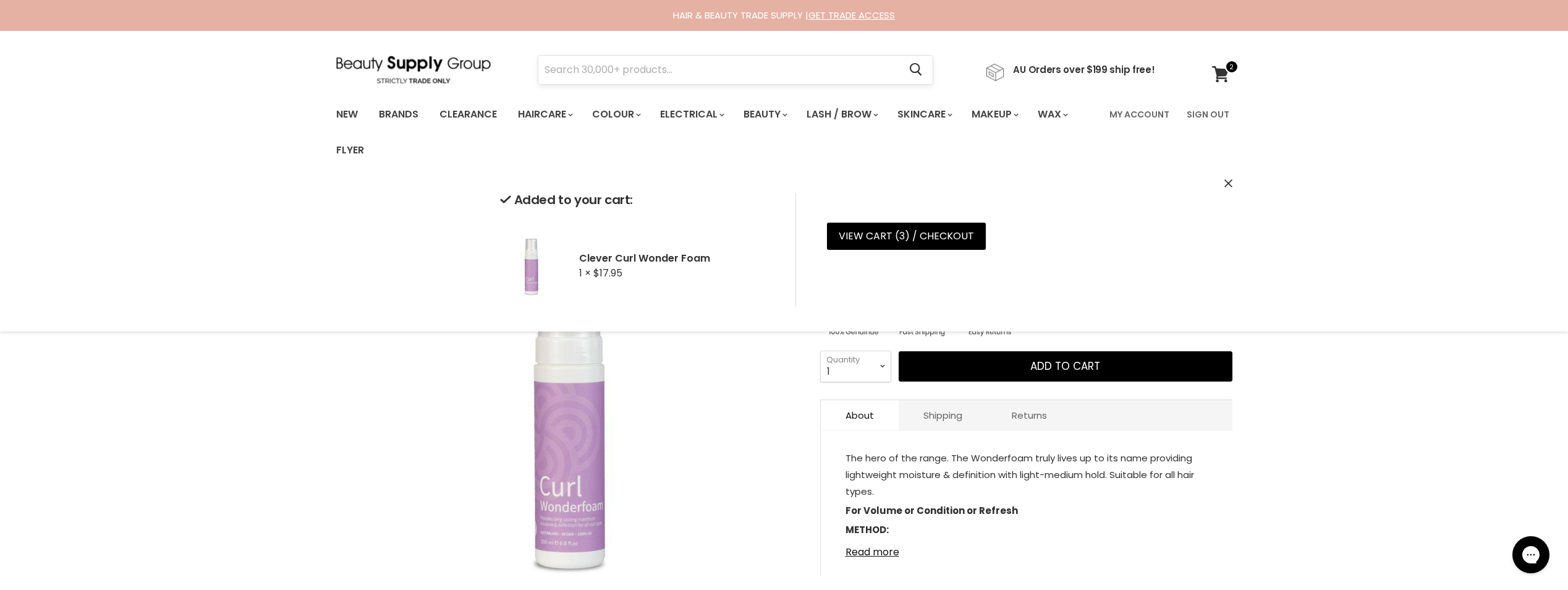
drag, startPoint x: 606, startPoint y: 60, endPoint x: 611, endPoint y: 73, distance: 13.9
click at [611, 69] on input "Search" at bounding box center [719, 70] width 361 height 28
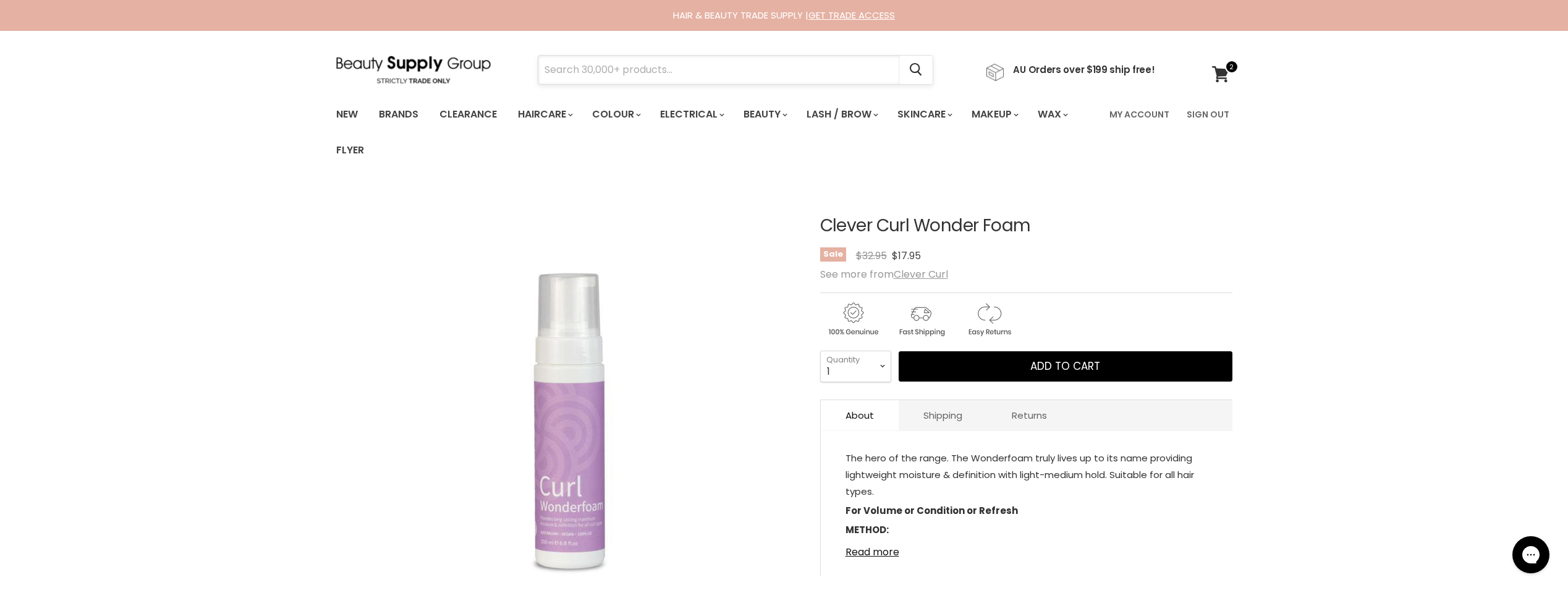
click at [611, 73] on input "Search" at bounding box center [719, 70] width 361 height 28
type input "ever"
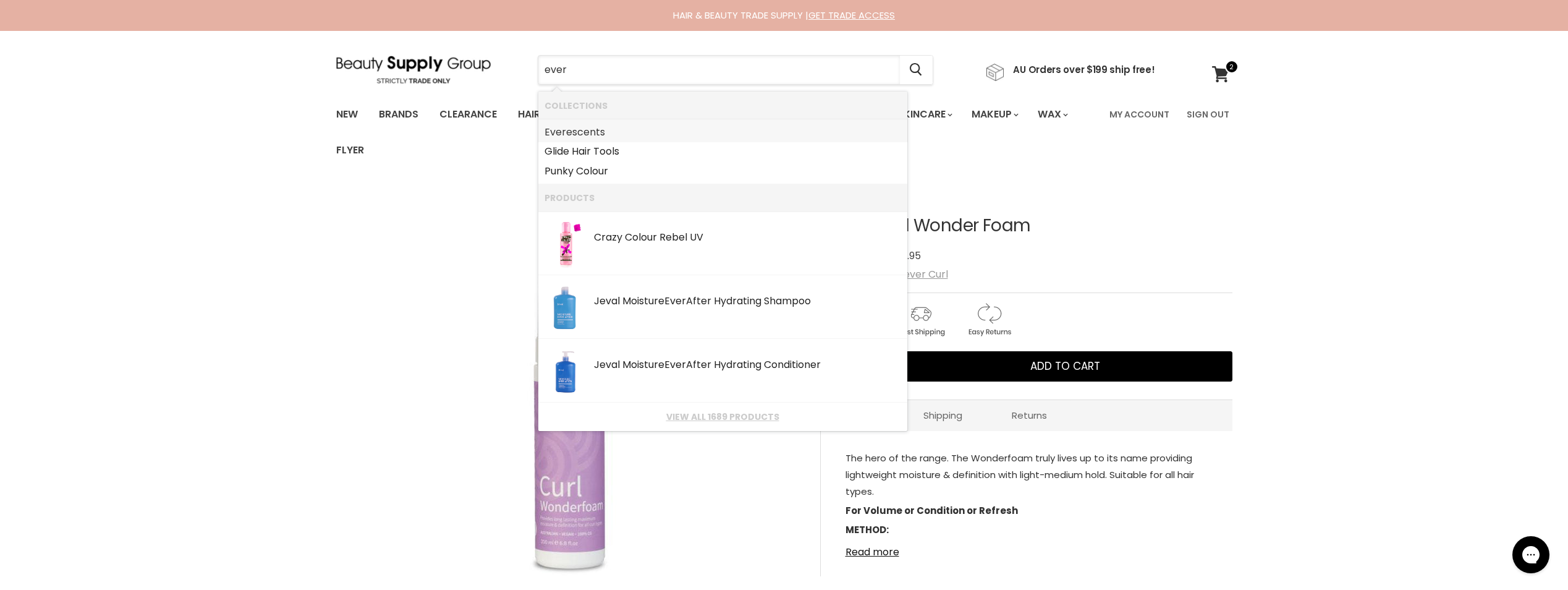
click at [601, 134] on link "Ever escents" at bounding box center [723, 132] width 357 height 19
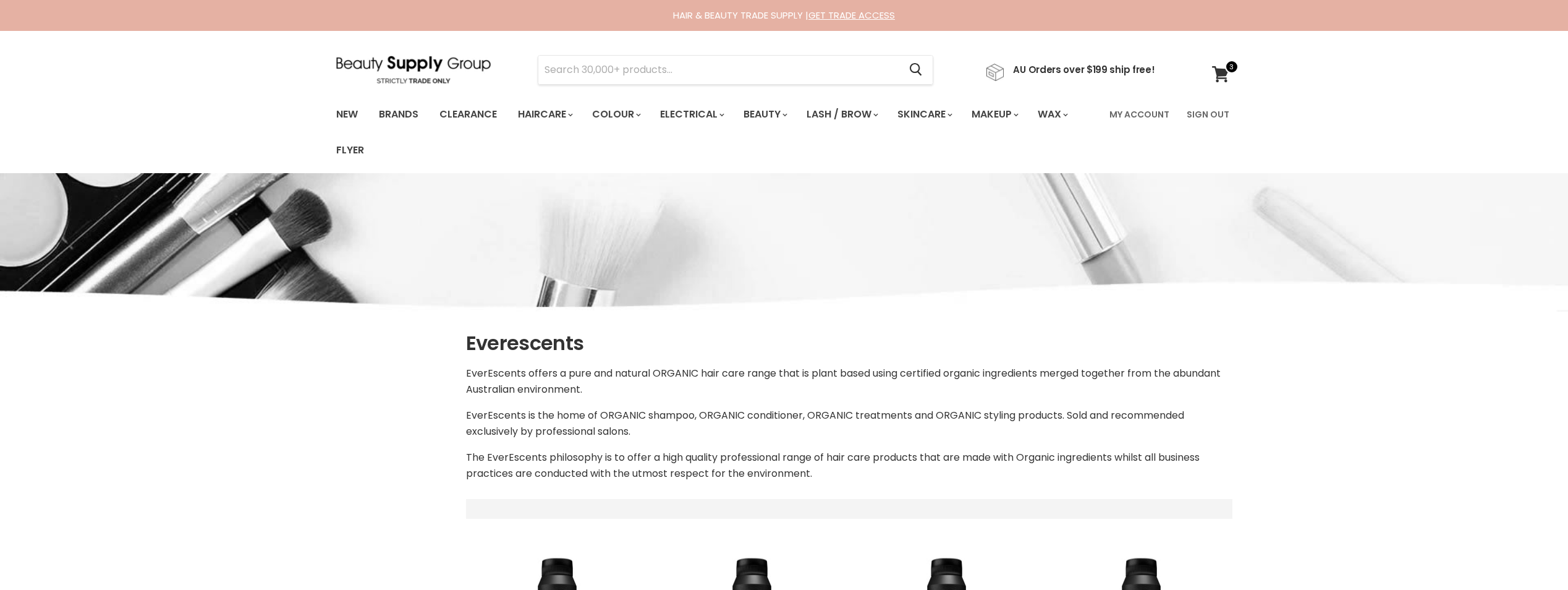
select select "manual"
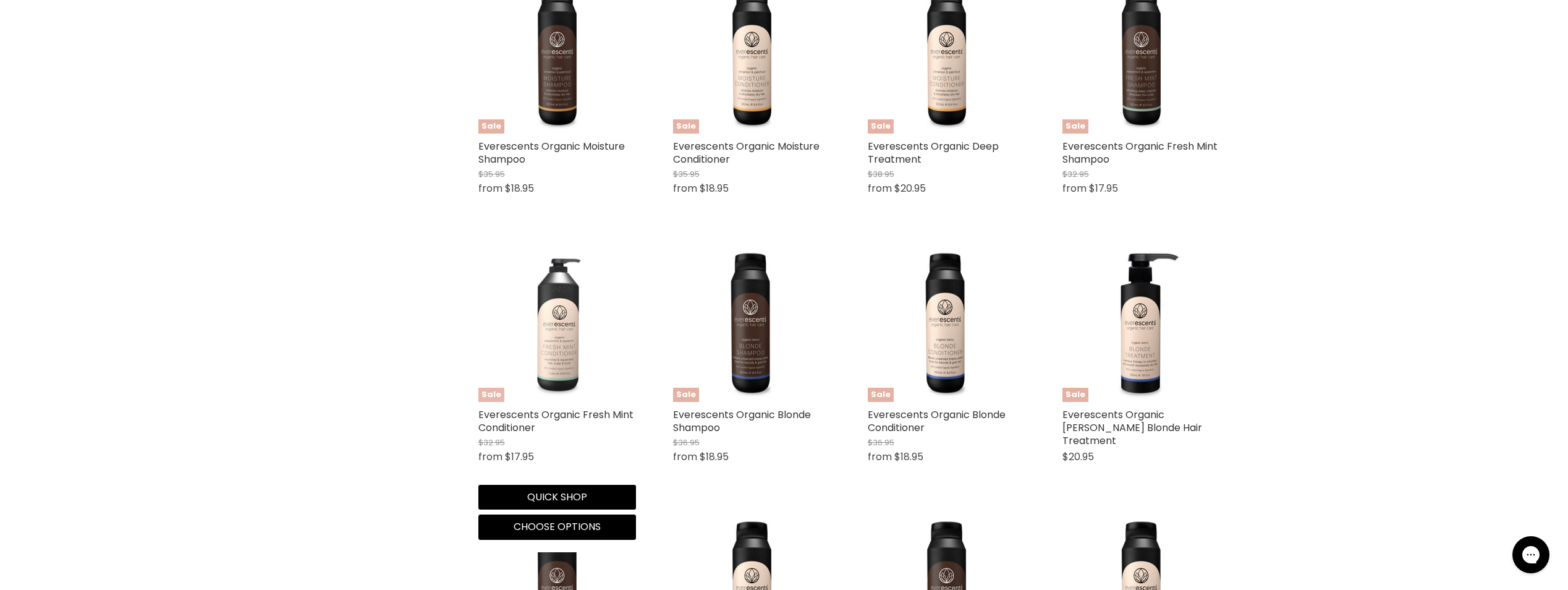
scroll to position [556, 0]
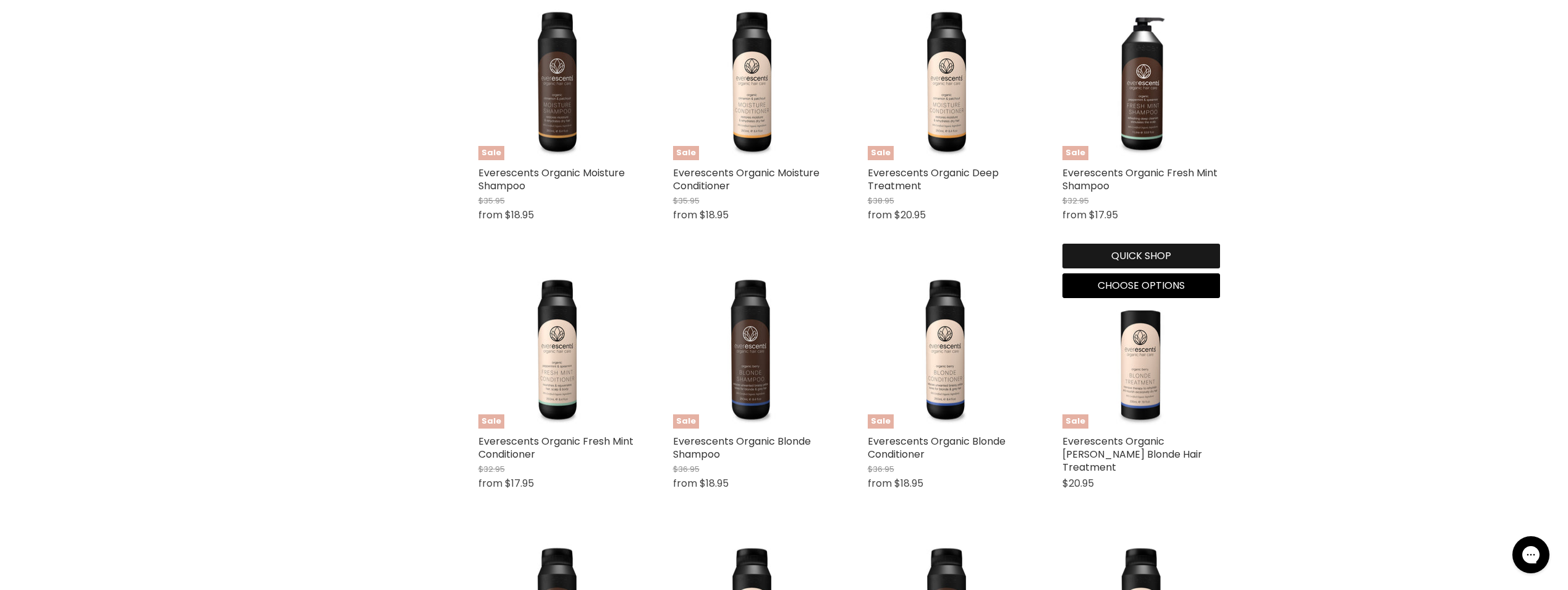
click at [1161, 256] on button "Quick shop" at bounding box center [1141, 255] width 158 height 25
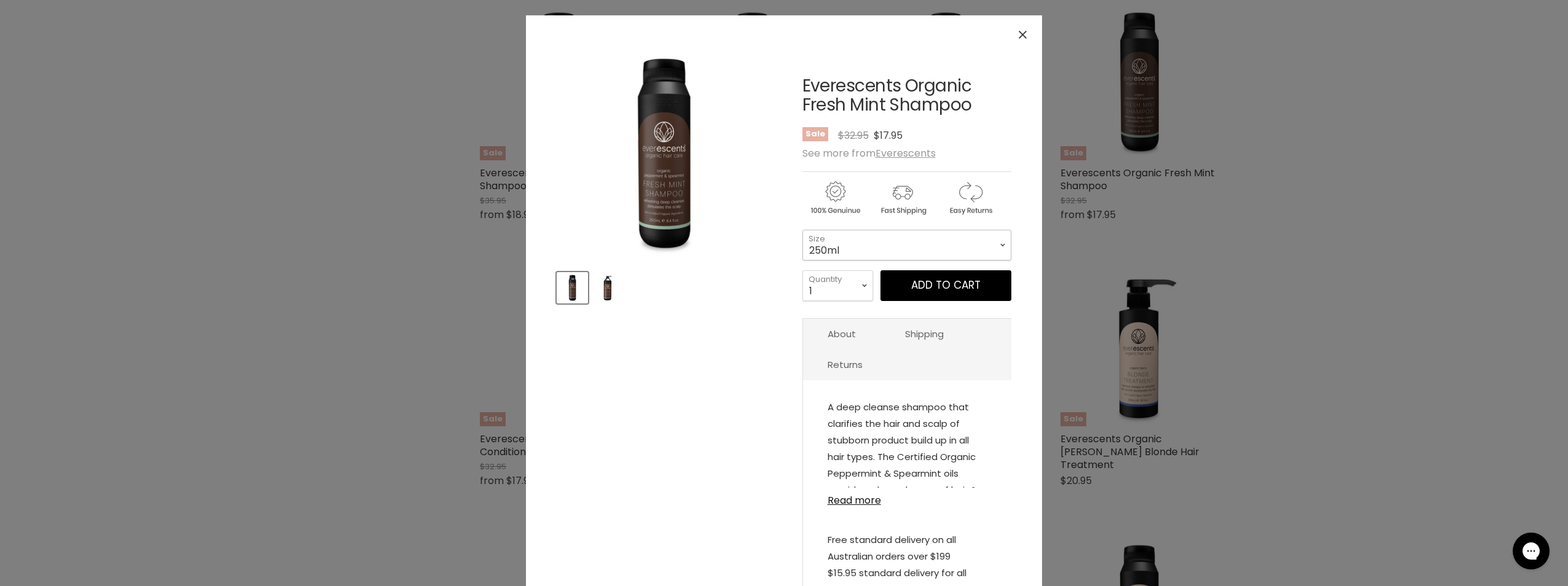
click at [940, 237] on select "250ml 1L" at bounding box center [906, 245] width 209 height 30
click at [802, 230] on select "250ml 1L" at bounding box center [906, 245] width 209 height 30
click at [931, 243] on select "250ml 1L" at bounding box center [906, 245] width 209 height 30
click at [802, 230] on select "250ml 1L" at bounding box center [906, 245] width 209 height 30
click at [911, 244] on select "250ml 1L" at bounding box center [906, 245] width 209 height 30
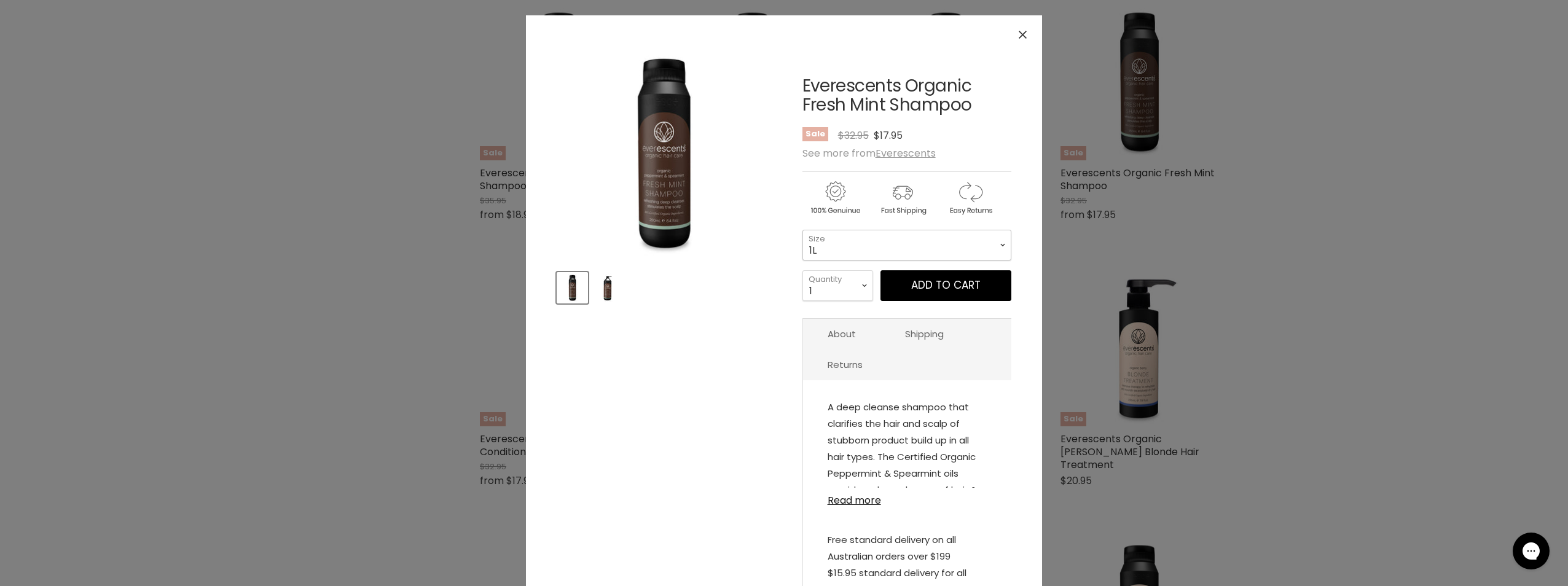
click at [802, 230] on select "250ml 1L" at bounding box center [906, 245] width 209 height 30
click at [924, 252] on select "250ml 1L" at bounding box center [906, 245] width 209 height 30
select select "250ml"
click at [802, 230] on select "250ml 1L" at bounding box center [906, 245] width 209 height 30
click at [922, 281] on button "Add to cart" at bounding box center [945, 285] width 131 height 30
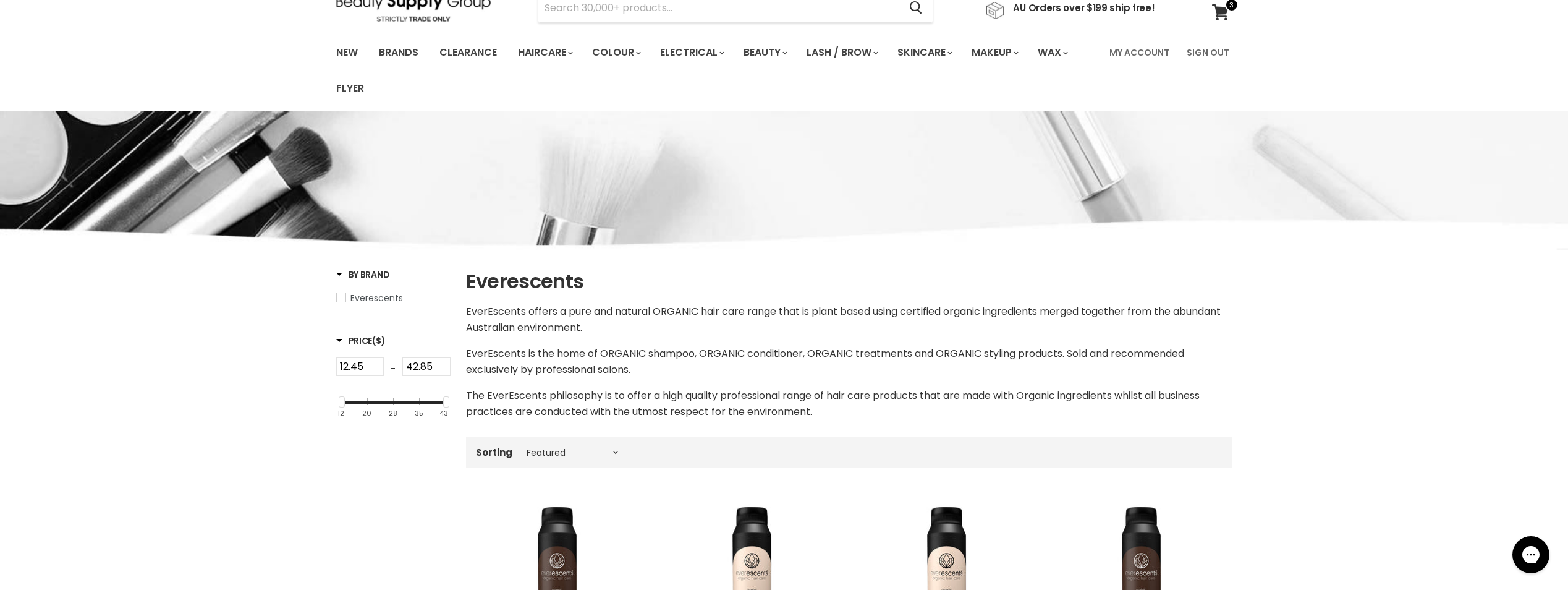
scroll to position [0, 0]
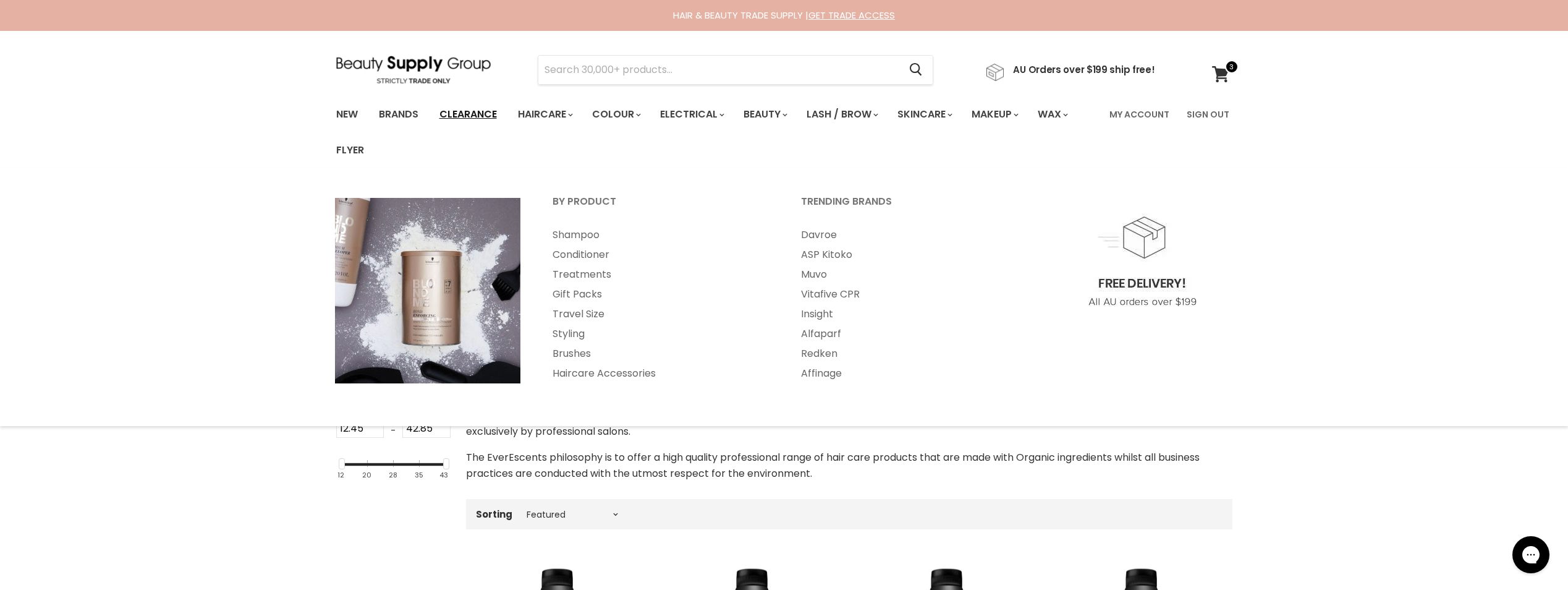
click at [471, 106] on link "Clearance" at bounding box center [468, 114] width 76 height 26
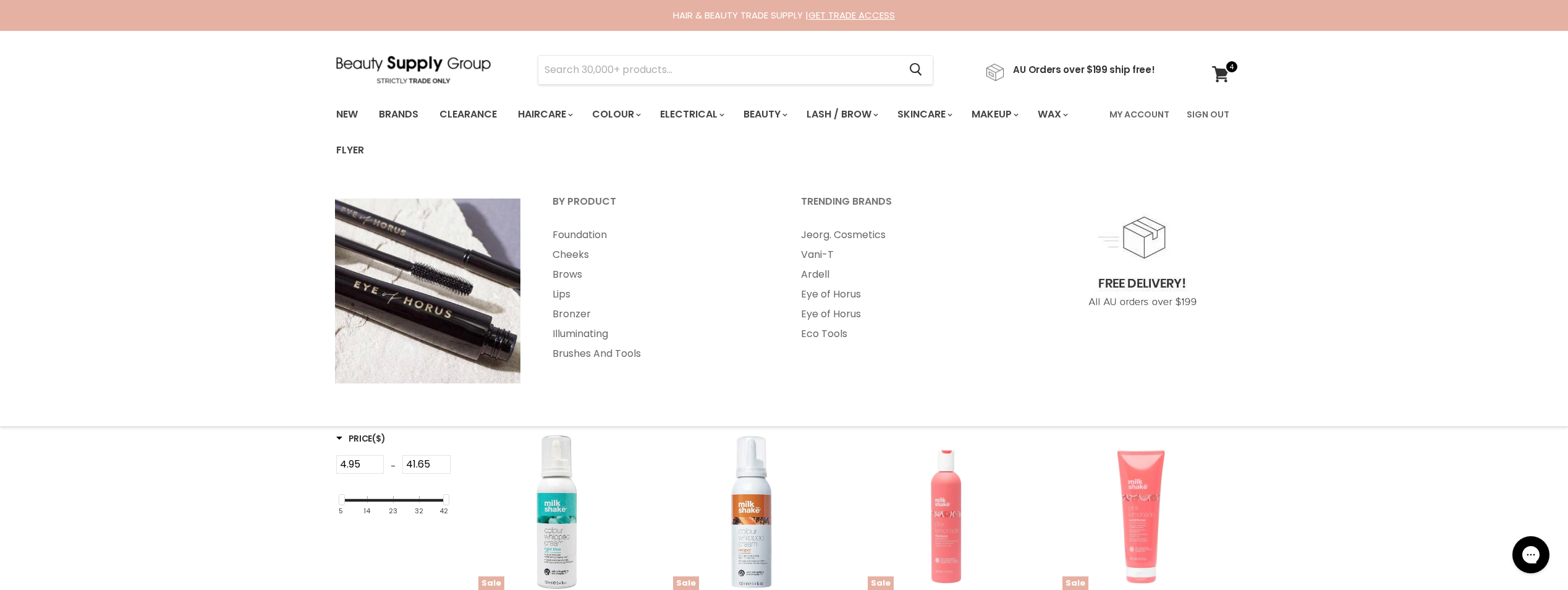
drag, startPoint x: 1015, startPoint y: 132, endPoint x: 995, endPoint y: 168, distance: 41.2
drag, startPoint x: 995, startPoint y: 168, endPoint x: 531, endPoint y: 111, distance: 467.5
click at [531, 111] on link "Haircare" at bounding box center [544, 114] width 72 height 26
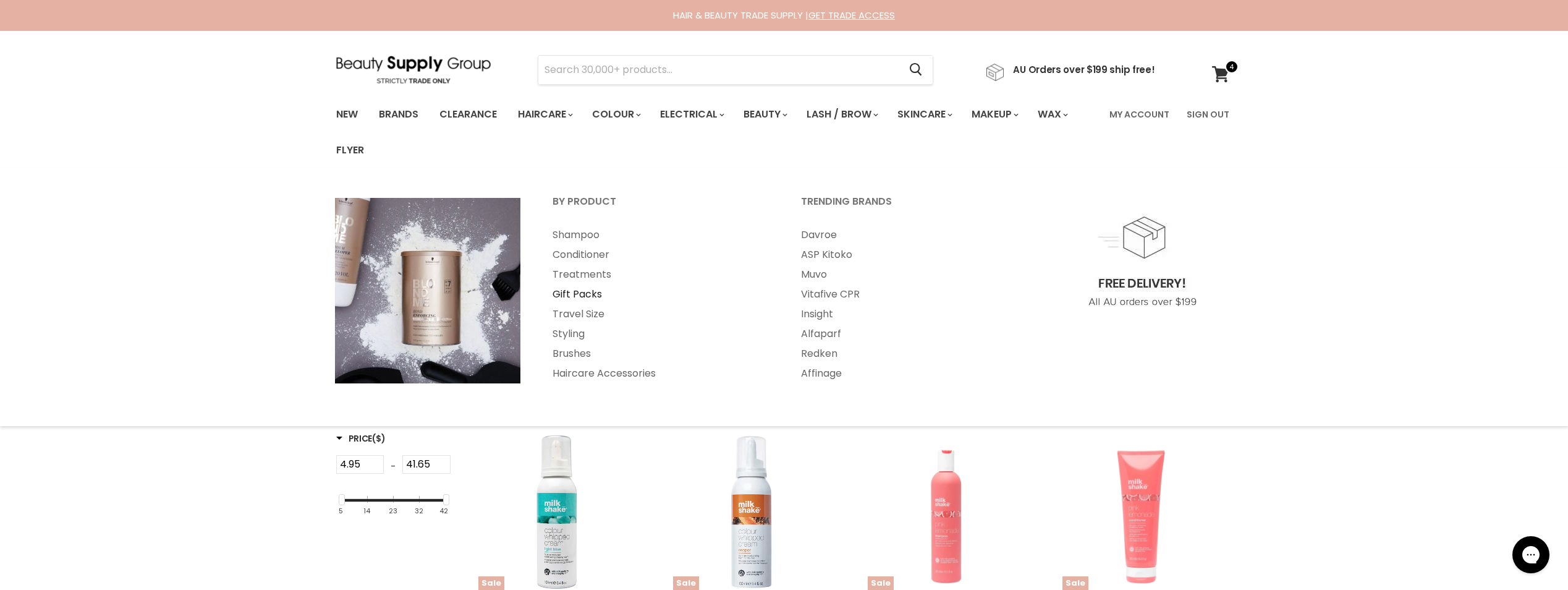
click at [576, 288] on link "Gift Packs" at bounding box center [659, 294] width 246 height 19
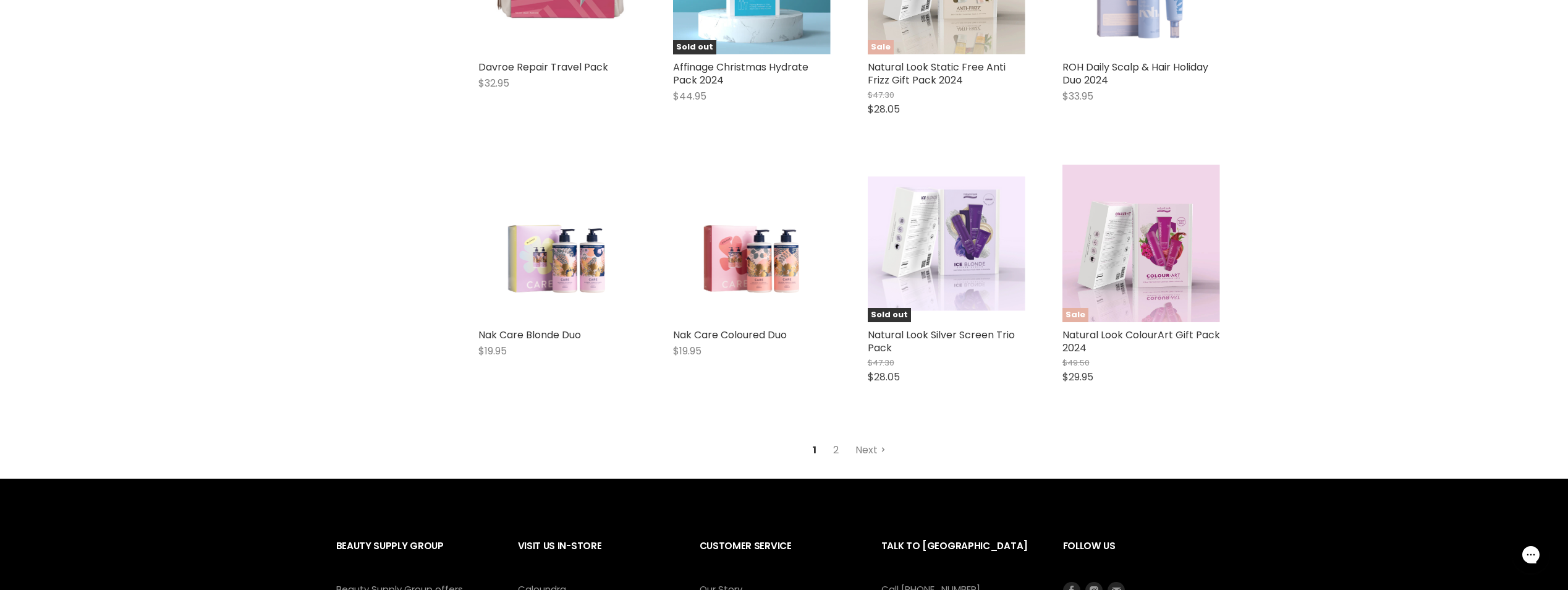
scroll to position [3153, 0]
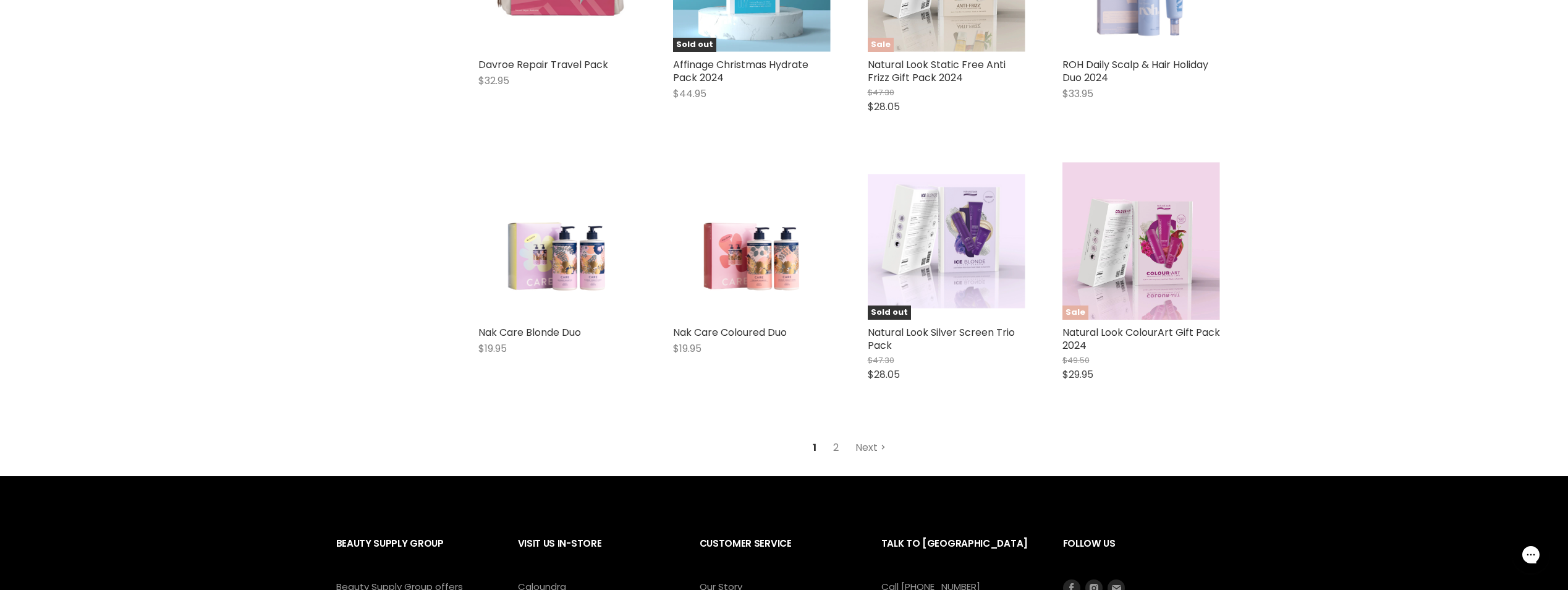
click at [877, 436] on link "Next" at bounding box center [871, 447] width 44 height 22
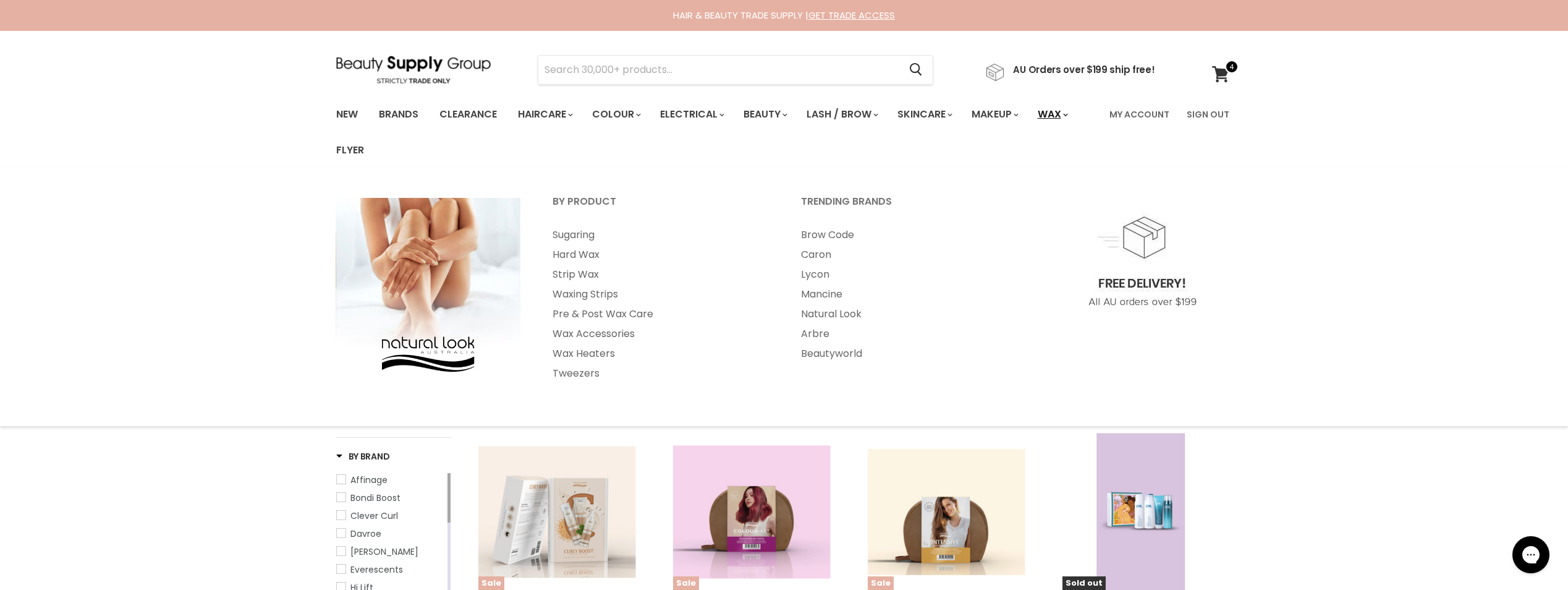
click at [1061, 112] on link "Wax" at bounding box center [1051, 114] width 47 height 26
click at [1075, 111] on link "Wax" at bounding box center [1051, 114] width 47 height 26
click at [1058, 113] on link "Wax" at bounding box center [1051, 114] width 47 height 26
click at [579, 232] on link "Sugaring" at bounding box center [659, 235] width 246 height 19
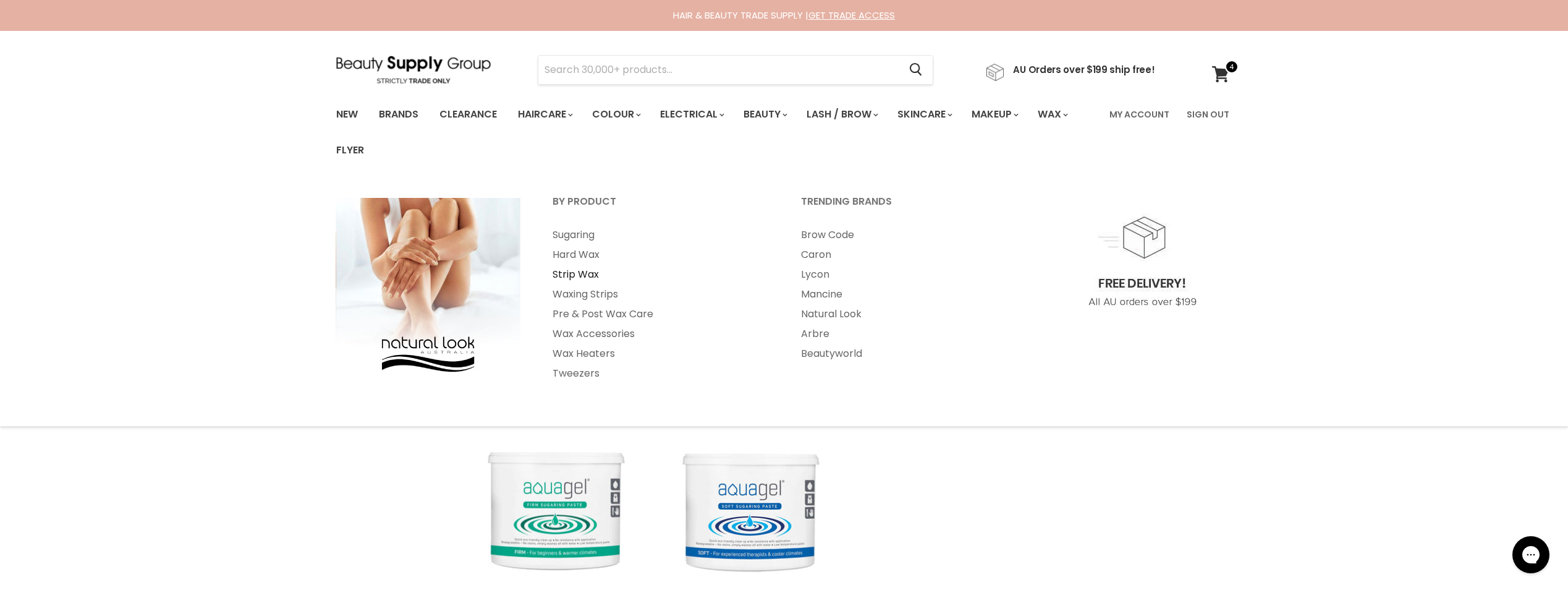
click at [582, 277] on link "Strip Wax" at bounding box center [659, 274] width 246 height 19
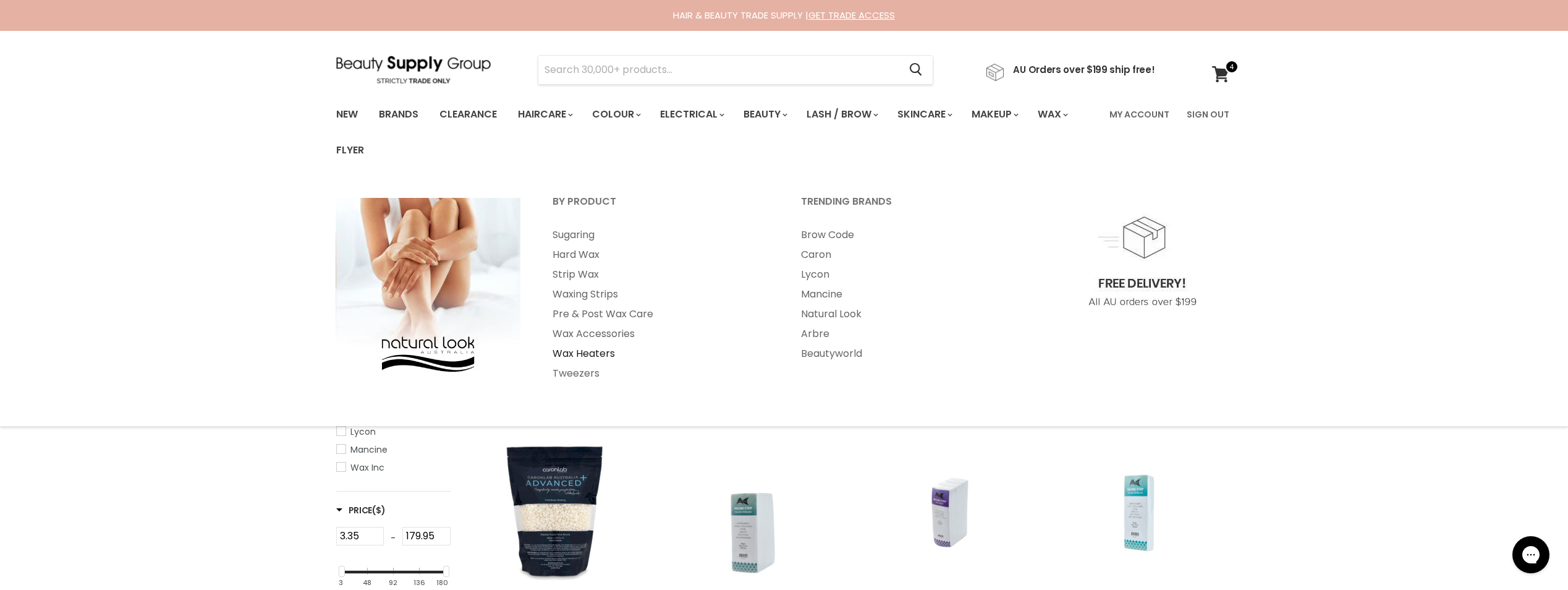
click at [579, 349] on link "Wax Heaters" at bounding box center [659, 353] width 246 height 19
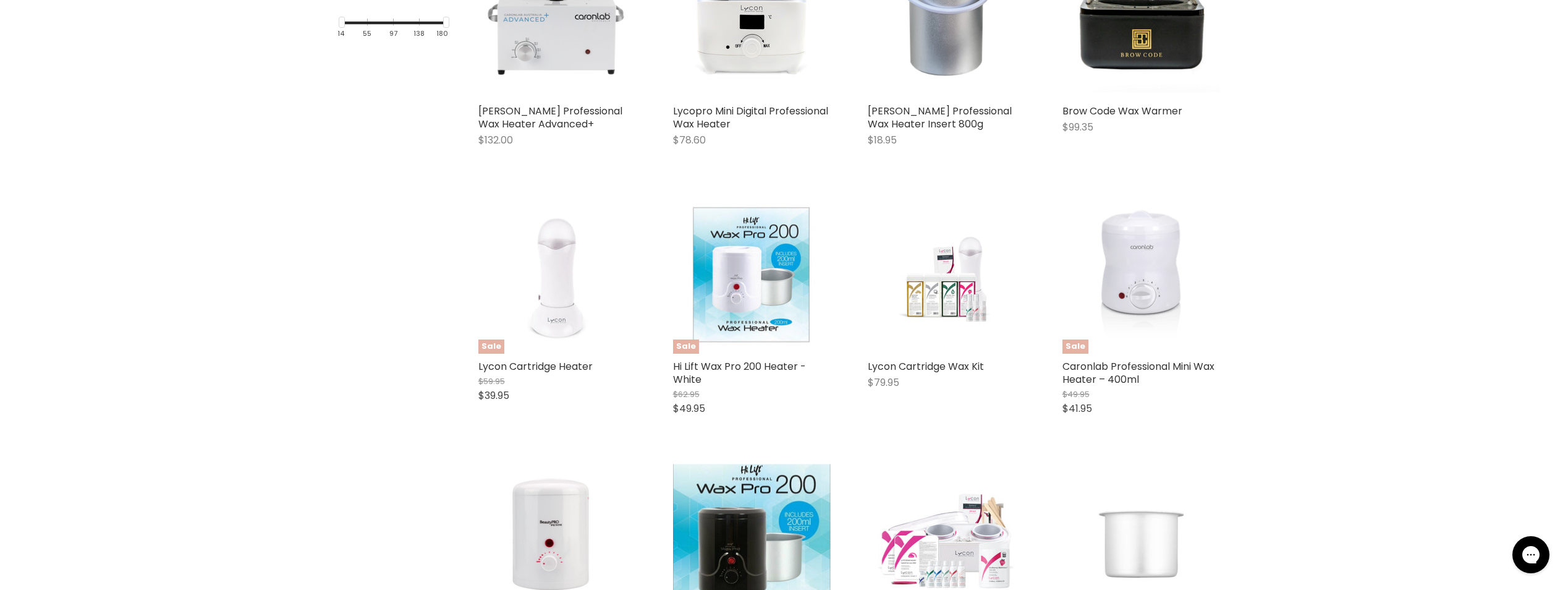
scroll to position [556, 0]
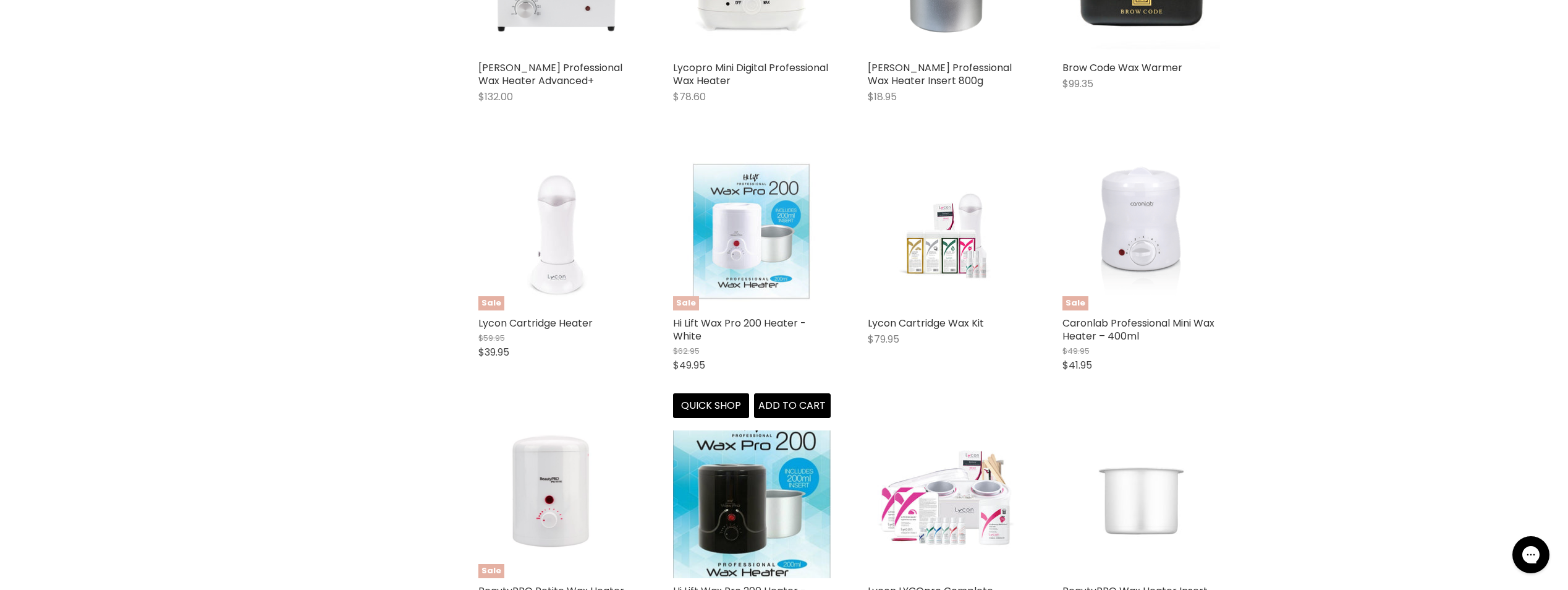
click at [747, 230] on img "Main content" at bounding box center [751, 231] width 158 height 158
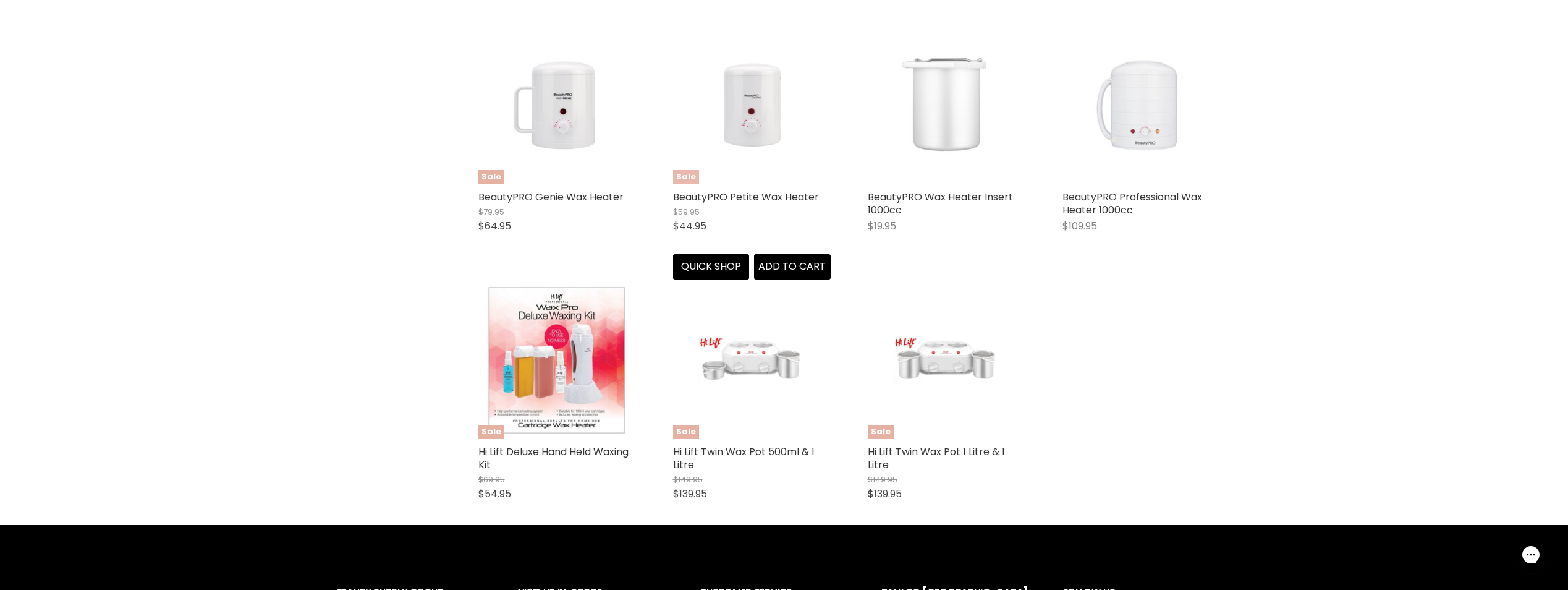
scroll to position [1500, 0]
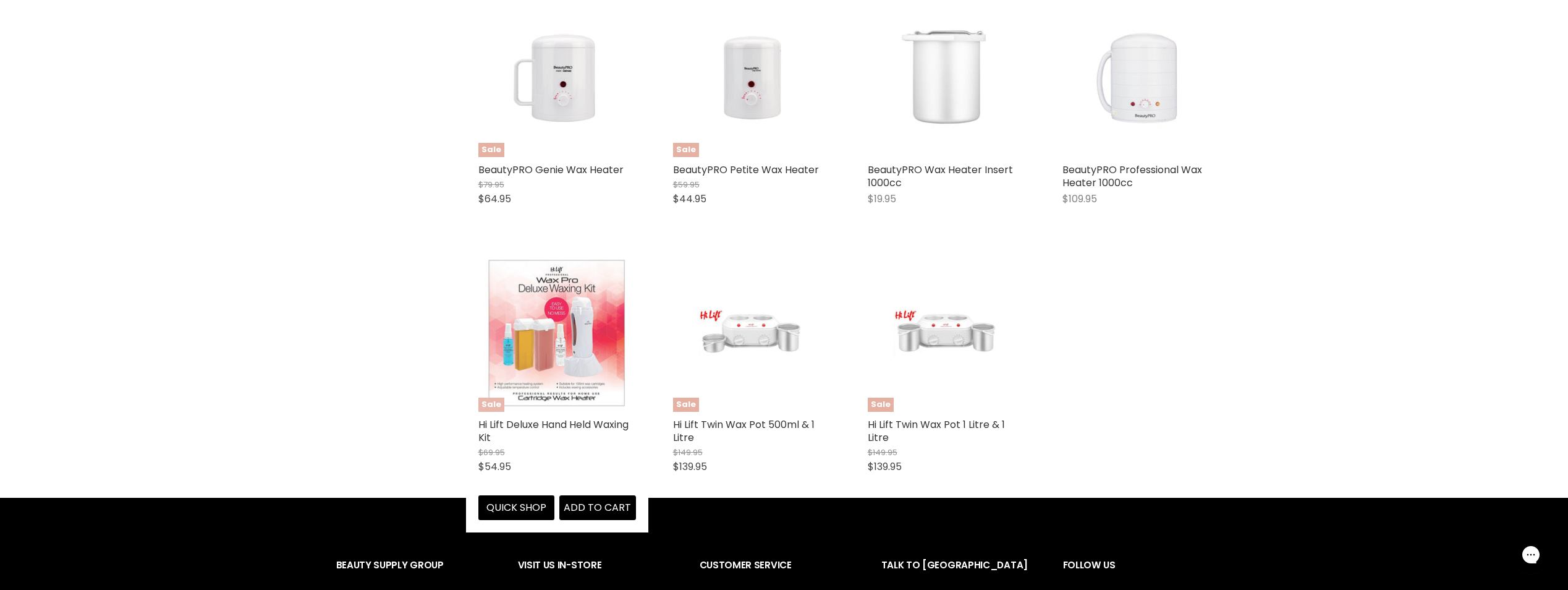
click at [565, 339] on img "Main content" at bounding box center [557, 332] width 158 height 158
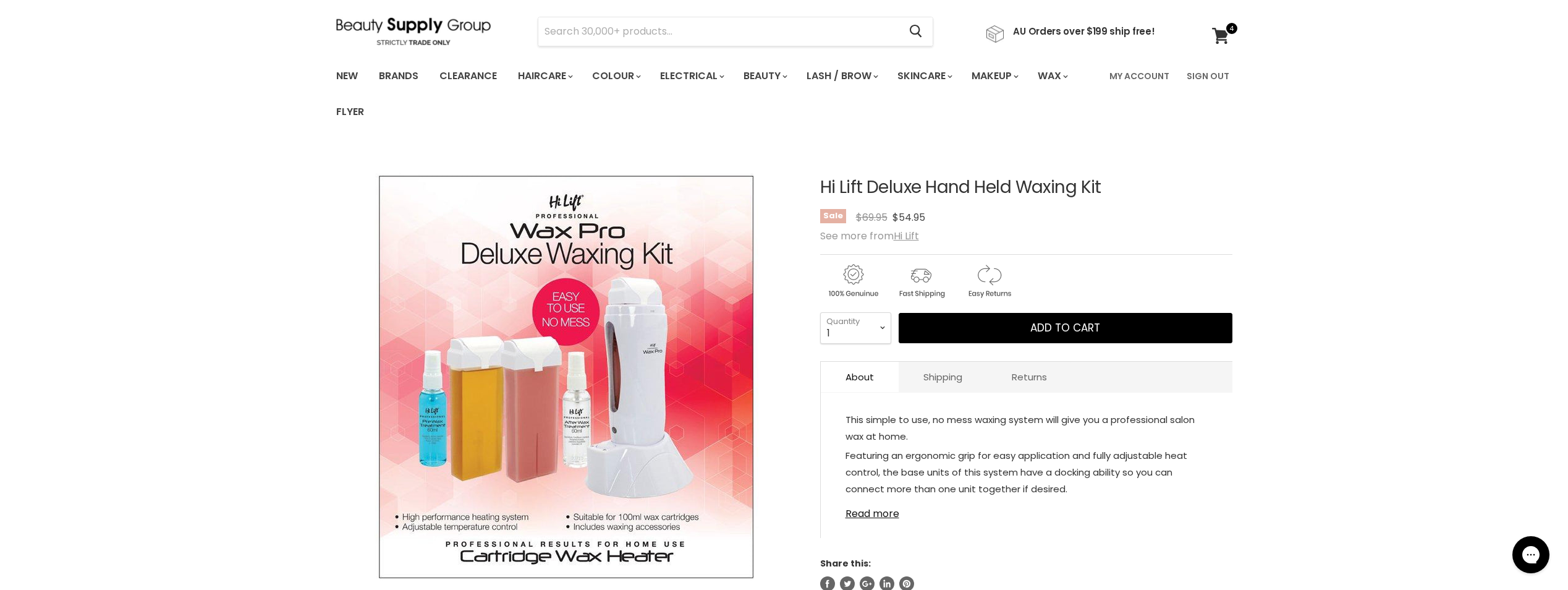
scroll to position [62, 0]
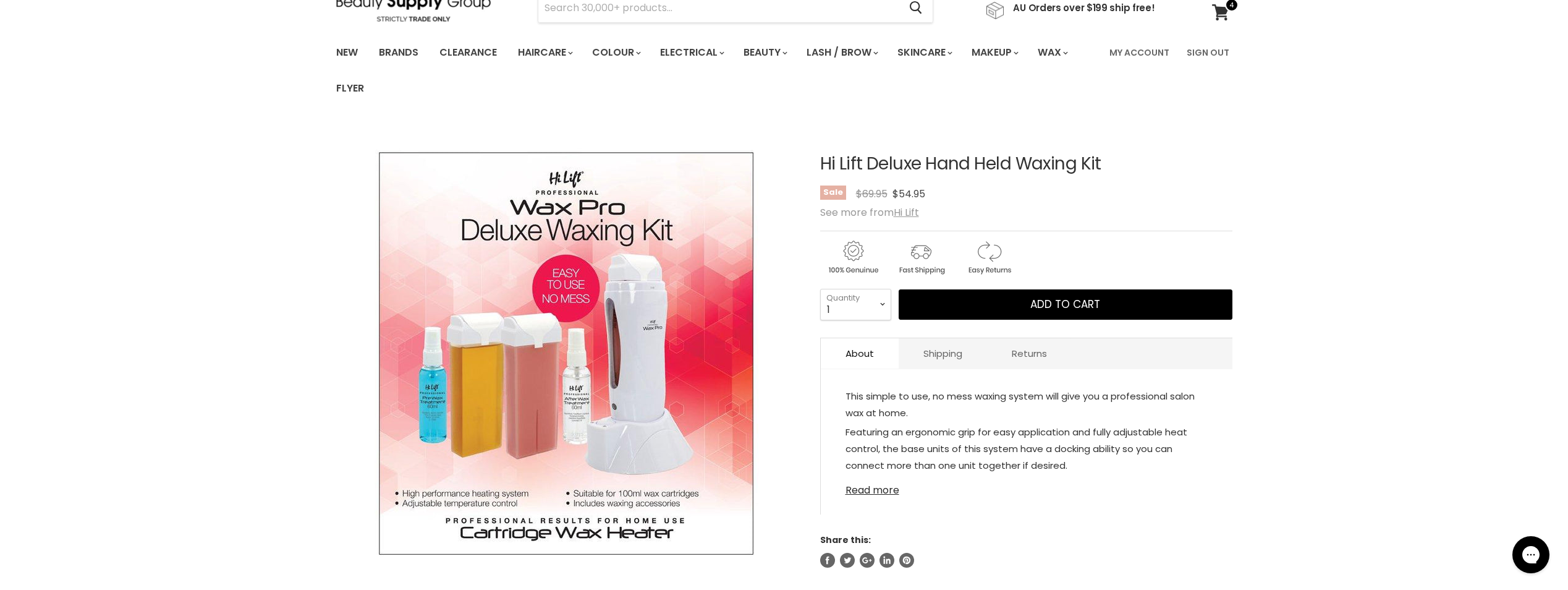
click at [883, 488] on link "Read more" at bounding box center [1026, 486] width 362 height 19
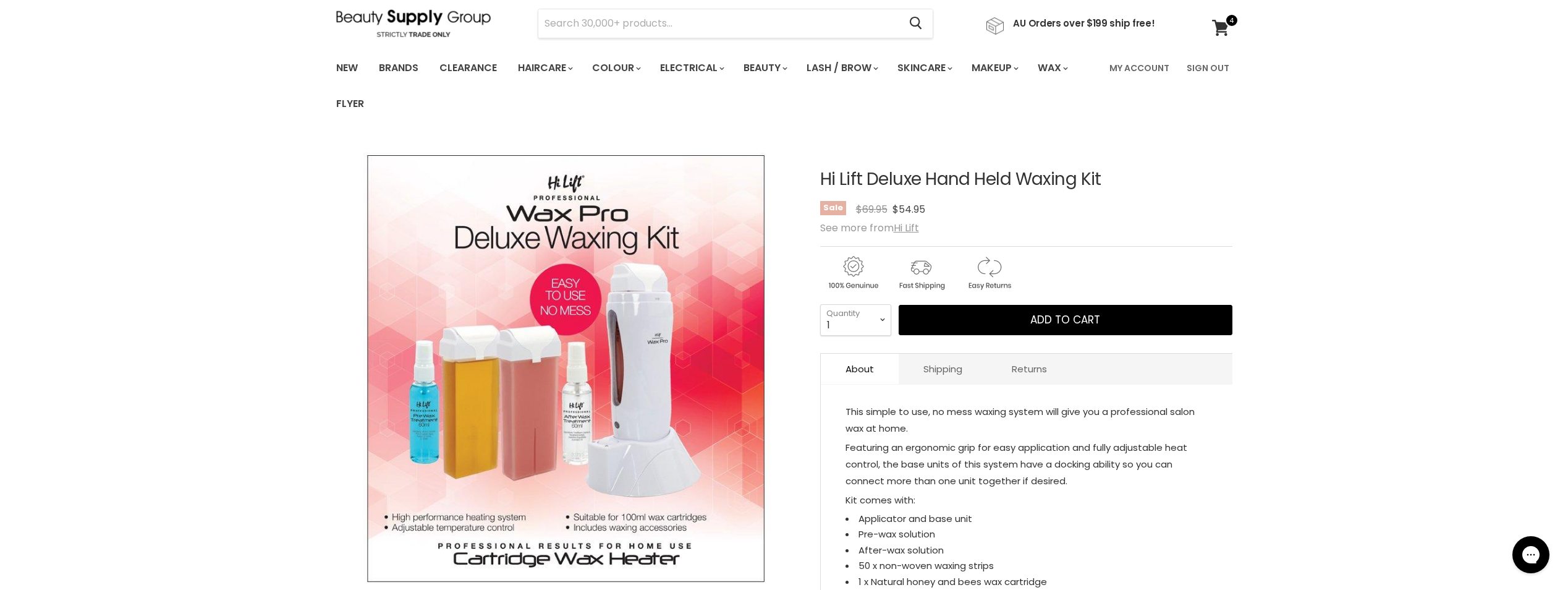
scroll to position [0, 0]
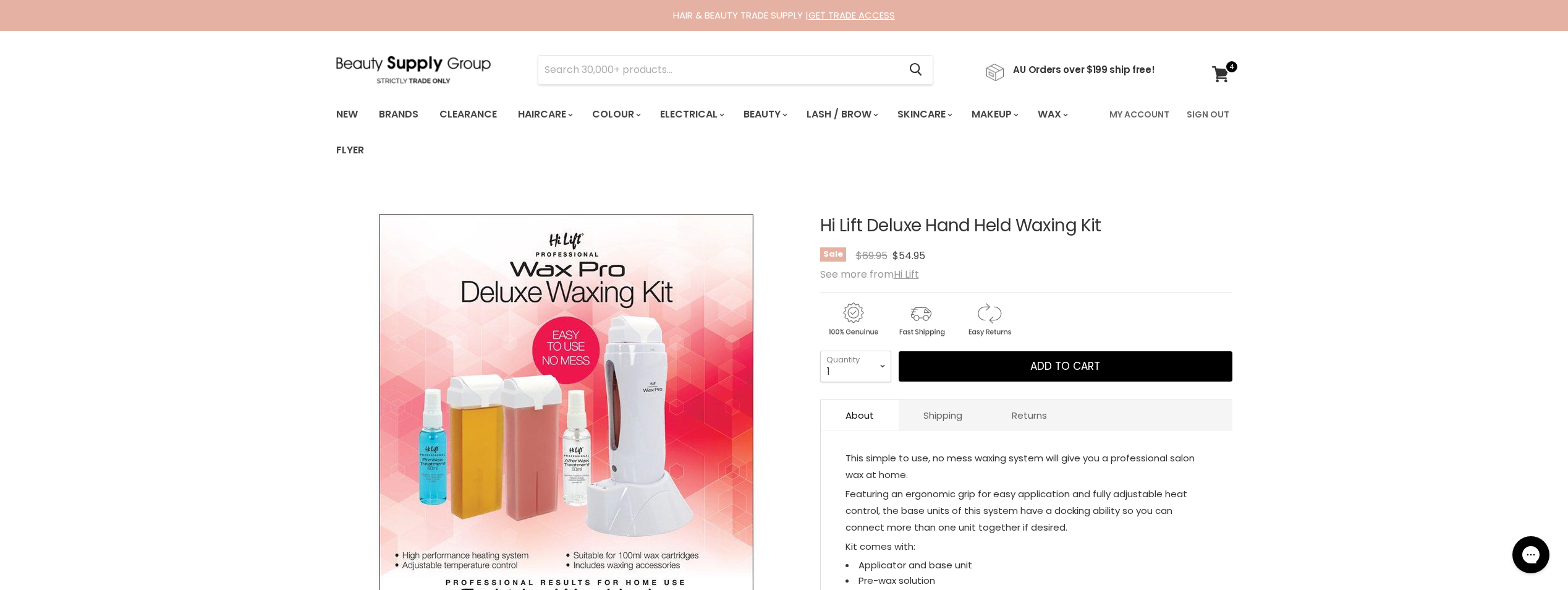
click at [1113, 230] on h1 "Hi Lift Deluxe Hand Held Waxing Kit" at bounding box center [1027, 226] width 412 height 19
drag, startPoint x: 1092, startPoint y: 223, endPoint x: 1034, endPoint y: 224, distance: 58.0
click at [1034, 224] on h1 "Hi Lift Deluxe Hand Held Waxing Kit" at bounding box center [1027, 226] width 412 height 19
drag, startPoint x: 1034, startPoint y: 224, endPoint x: 1098, endPoint y: 235, distance: 64.9
click at [1098, 235] on h1 "Hi Lift Deluxe Hand Held Waxing Kit" at bounding box center [1027, 226] width 412 height 19
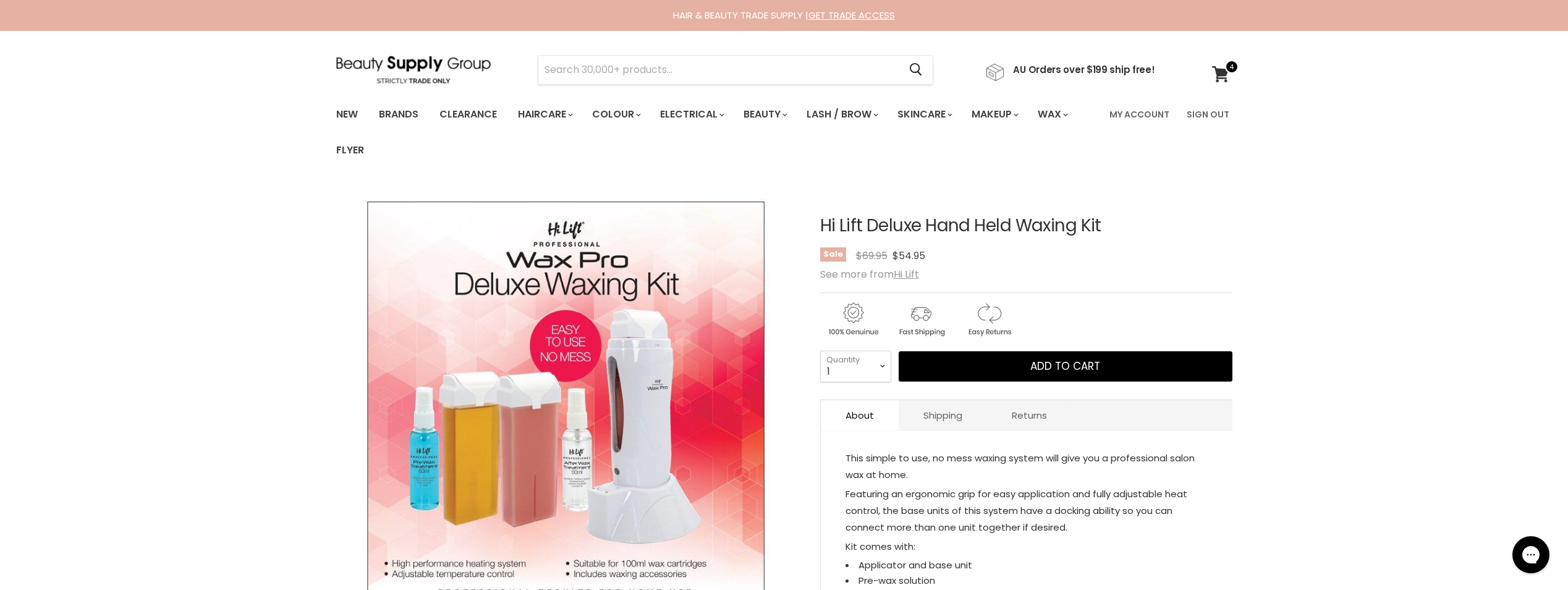
drag, startPoint x: 1101, startPoint y: 232, endPoint x: 790, endPoint y: 231, distance: 311.0
click at [790, 231] on article "Click or scroll to zoom Tap or pinch to zoom Hi Lift Deluxe Hand Held Waxing Ki…" at bounding box center [784, 471] width 896 height 573
copy article "Hi Lift Deluxe Hand Held Waxing Kit"
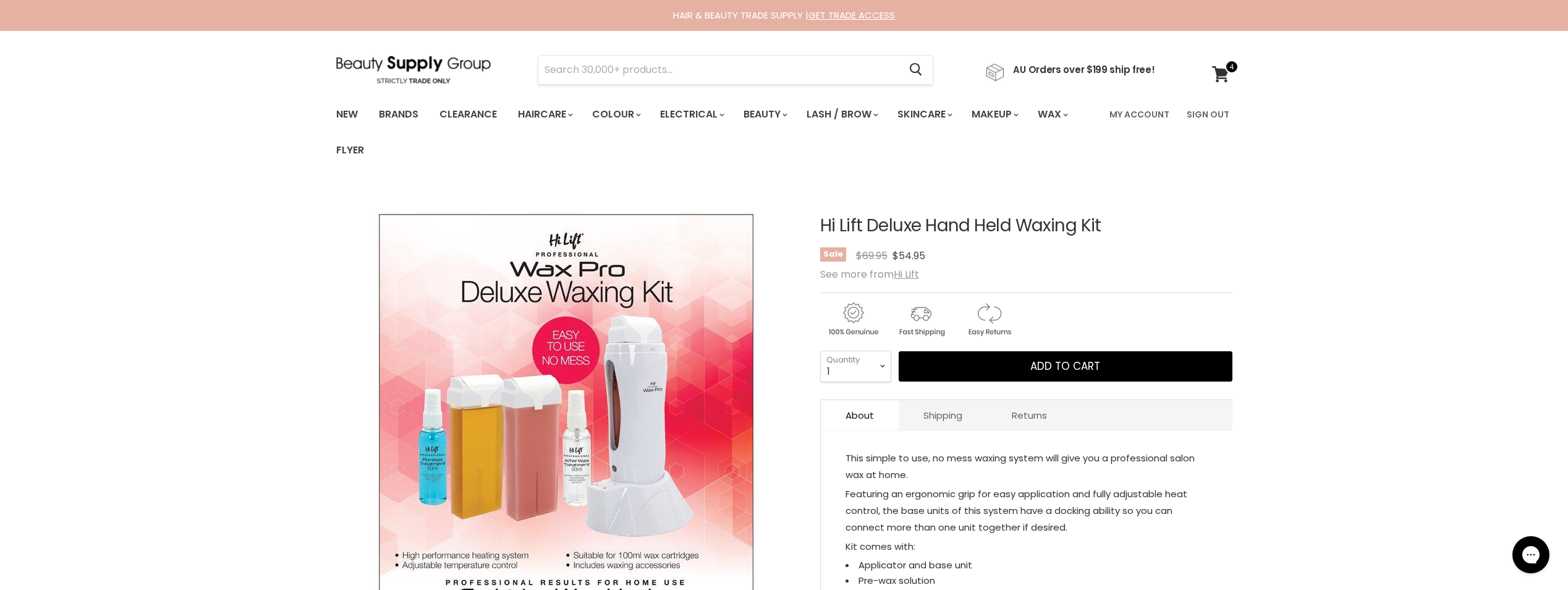
drag, startPoint x: 790, startPoint y: 231, endPoint x: 996, endPoint y: 105, distance: 241.5
